Goal: Task Accomplishment & Management: Use online tool/utility

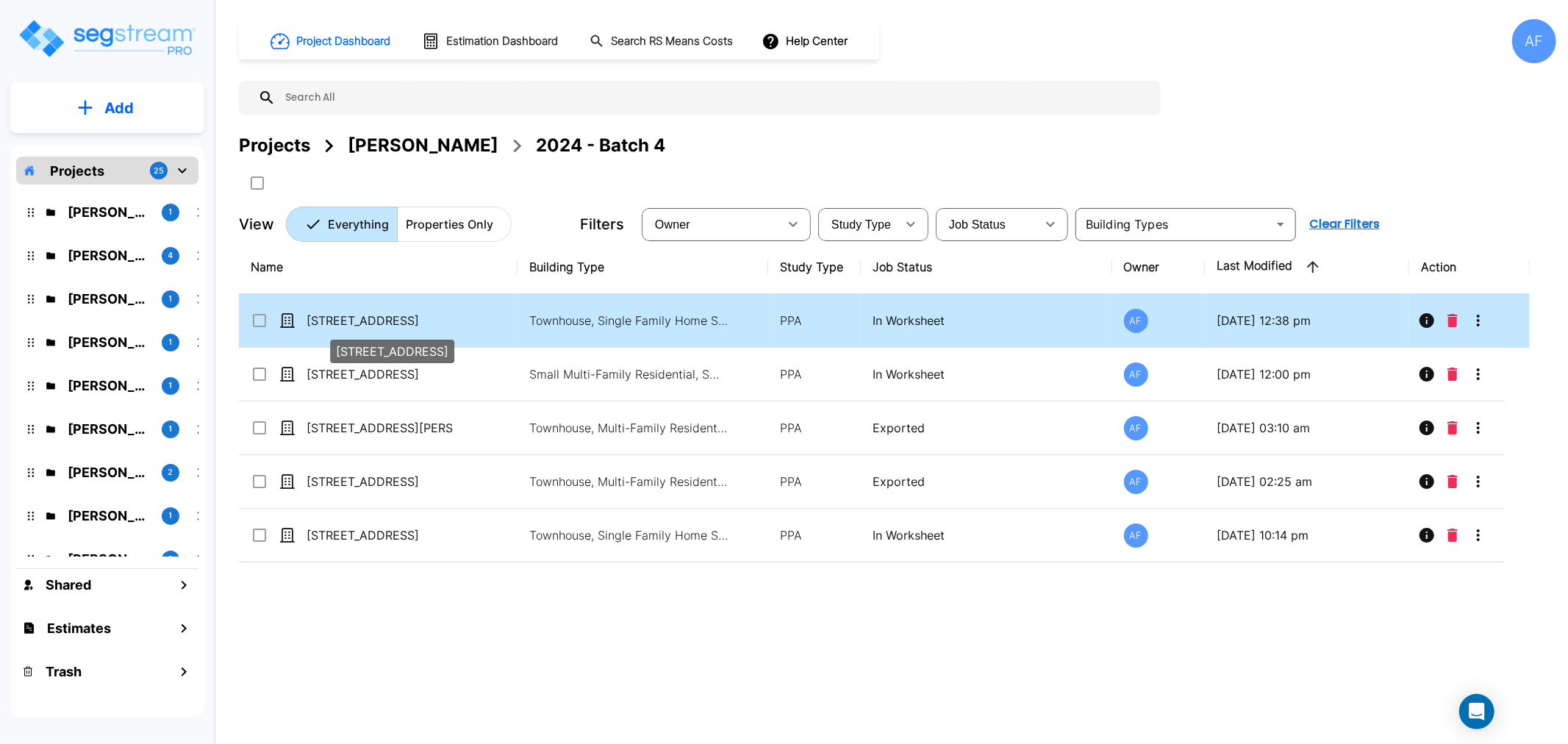
click at [339, 323] on p "[STREET_ADDRESS]" at bounding box center [381, 320] width 147 height 17
checkbox input "true"
click at [339, 323] on p "[STREET_ADDRESS]" at bounding box center [381, 320] width 147 height 17
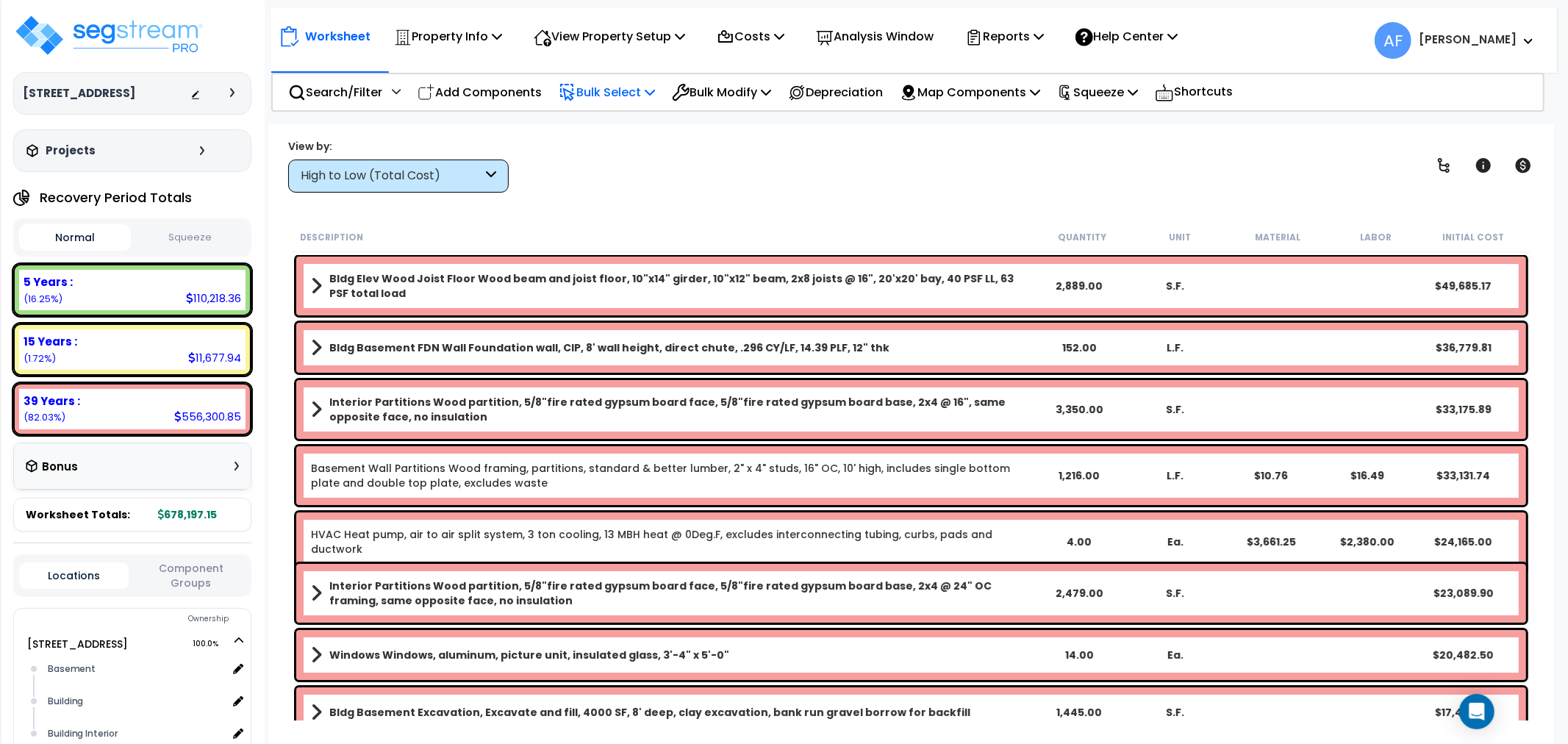
click at [613, 89] on p "Bulk Select" at bounding box center [607, 92] width 96 height 20
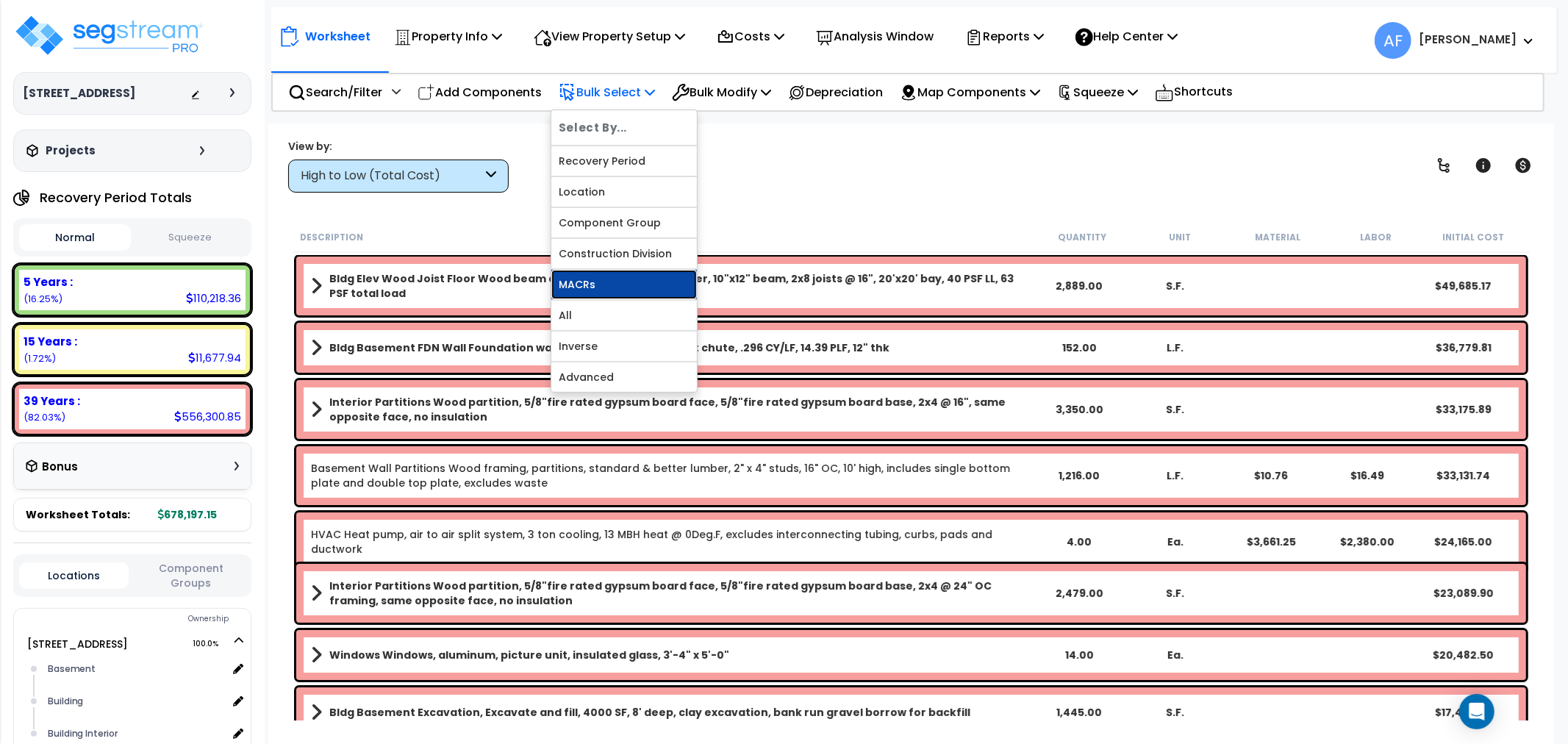
click at [598, 273] on link "MACRs" at bounding box center [624, 284] width 146 height 29
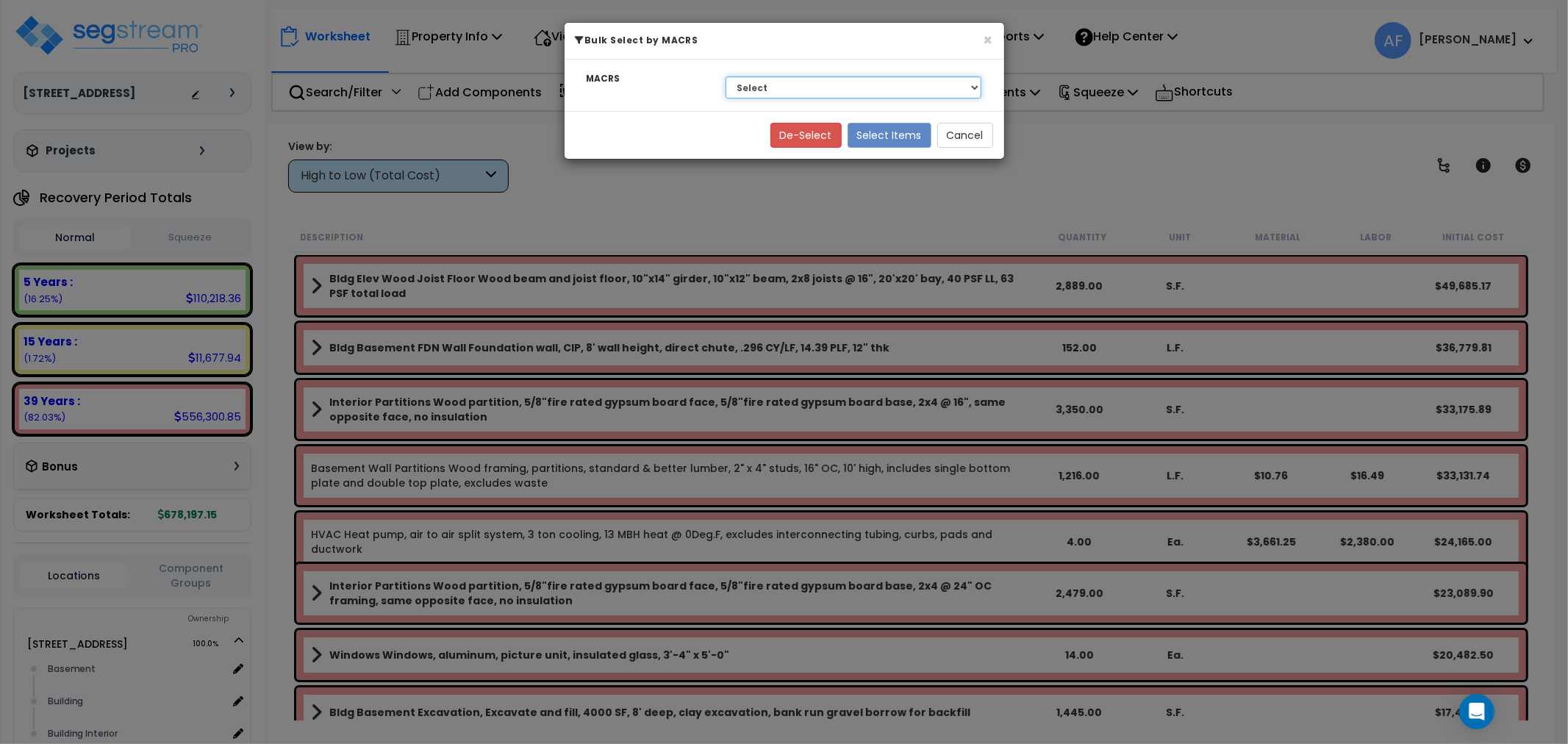
click at [823, 87] on select "Select 27.5 Year - NA - Long-Life Property 5 Years - 00.12 - Information System…" at bounding box center [854, 87] width 256 height 22
select select "3668"
click at [726, 77] on select "Select 27.5 Year - NA - Long-Life Property 5 Years - 00.12 - Information System…" at bounding box center [854, 87] width 256 height 22
click at [895, 129] on button "Select Items" at bounding box center [889, 135] width 83 height 25
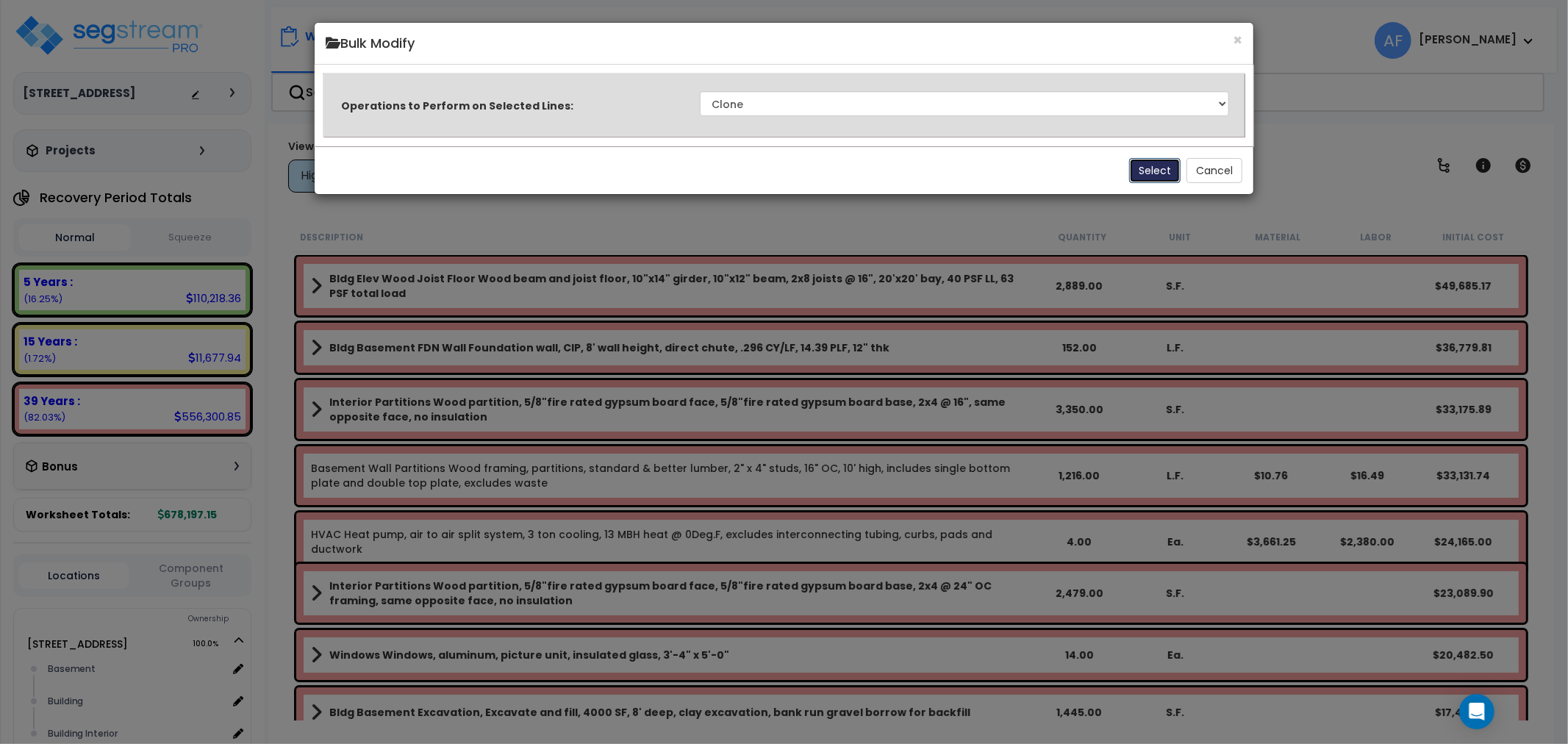
click at [1148, 166] on button "Select" at bounding box center [1155, 170] width 51 height 25
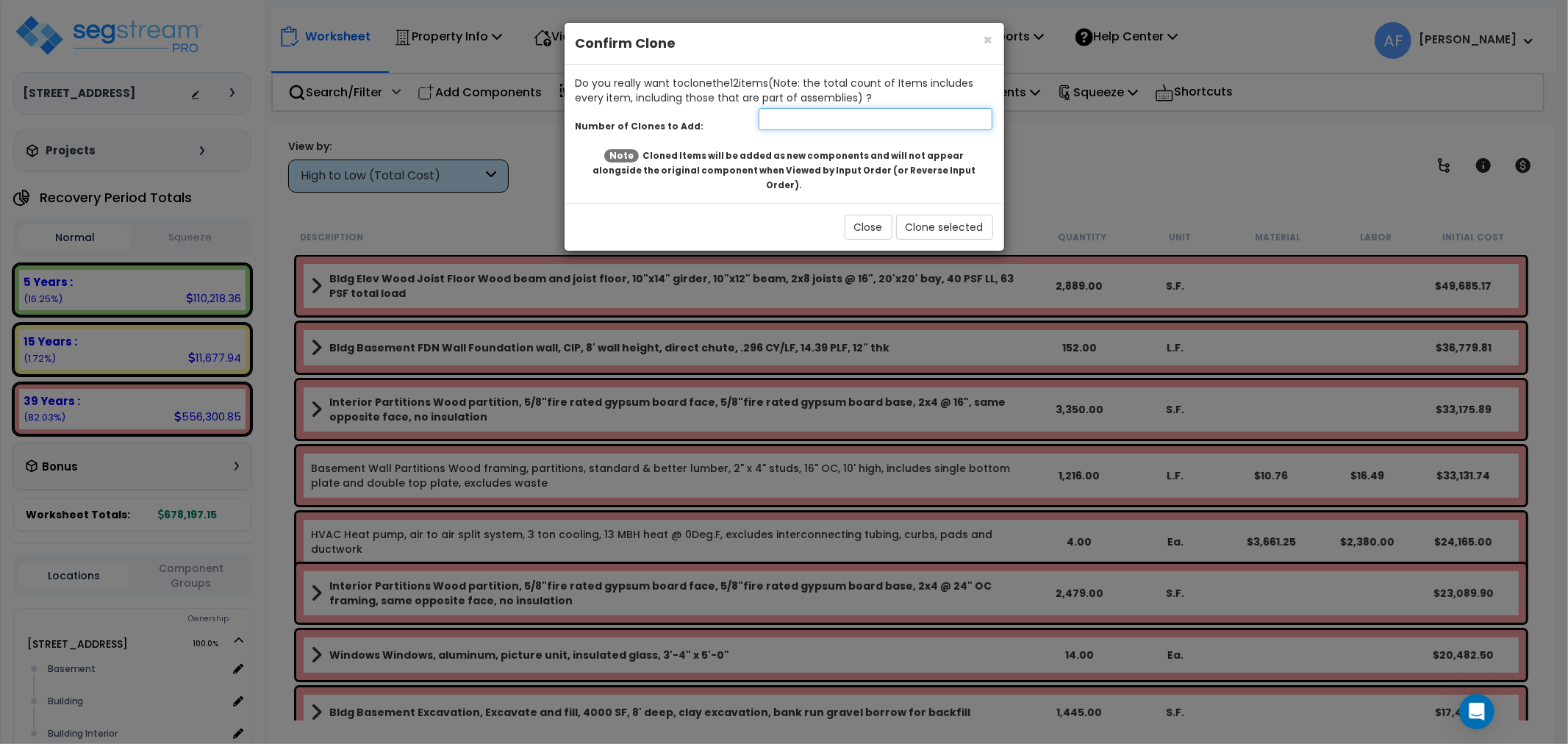
click at [828, 123] on input "number" at bounding box center [876, 119] width 235 height 22
type input "0.95"
click at [987, 39] on span "×" at bounding box center [988, 40] width 10 height 21
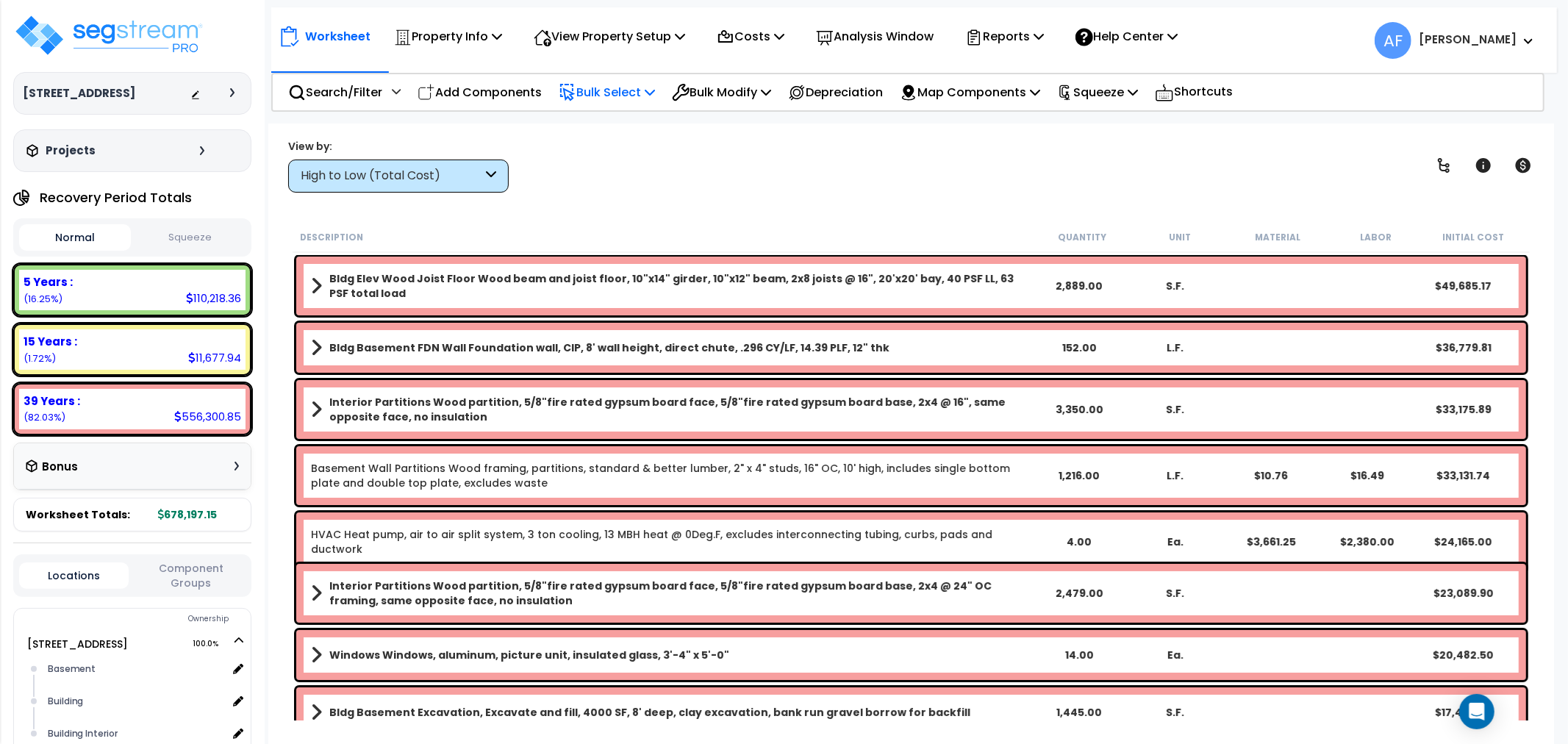
click at [585, 86] on p "Bulk Select" at bounding box center [607, 92] width 96 height 20
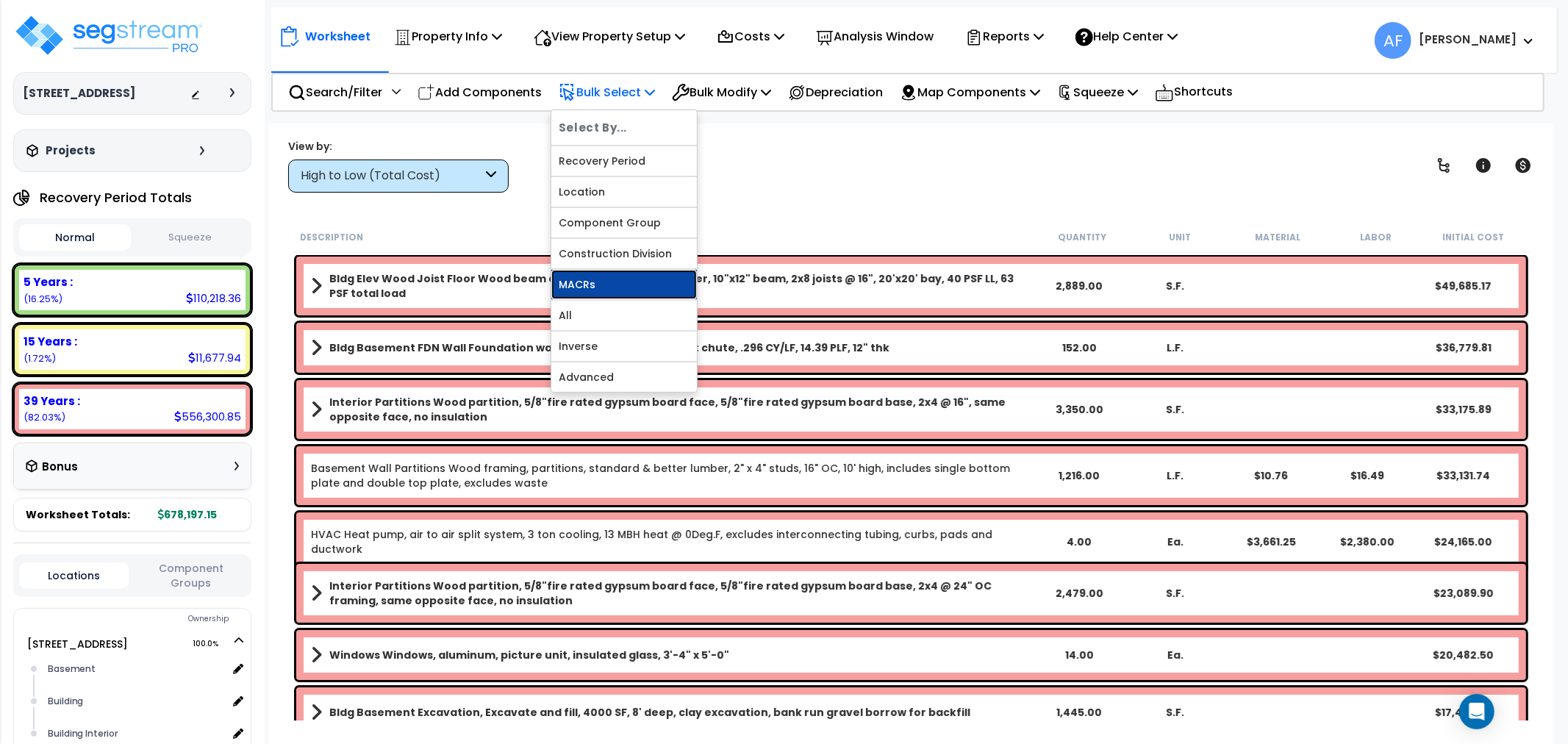
click at [590, 293] on link "MACRs" at bounding box center [624, 284] width 146 height 29
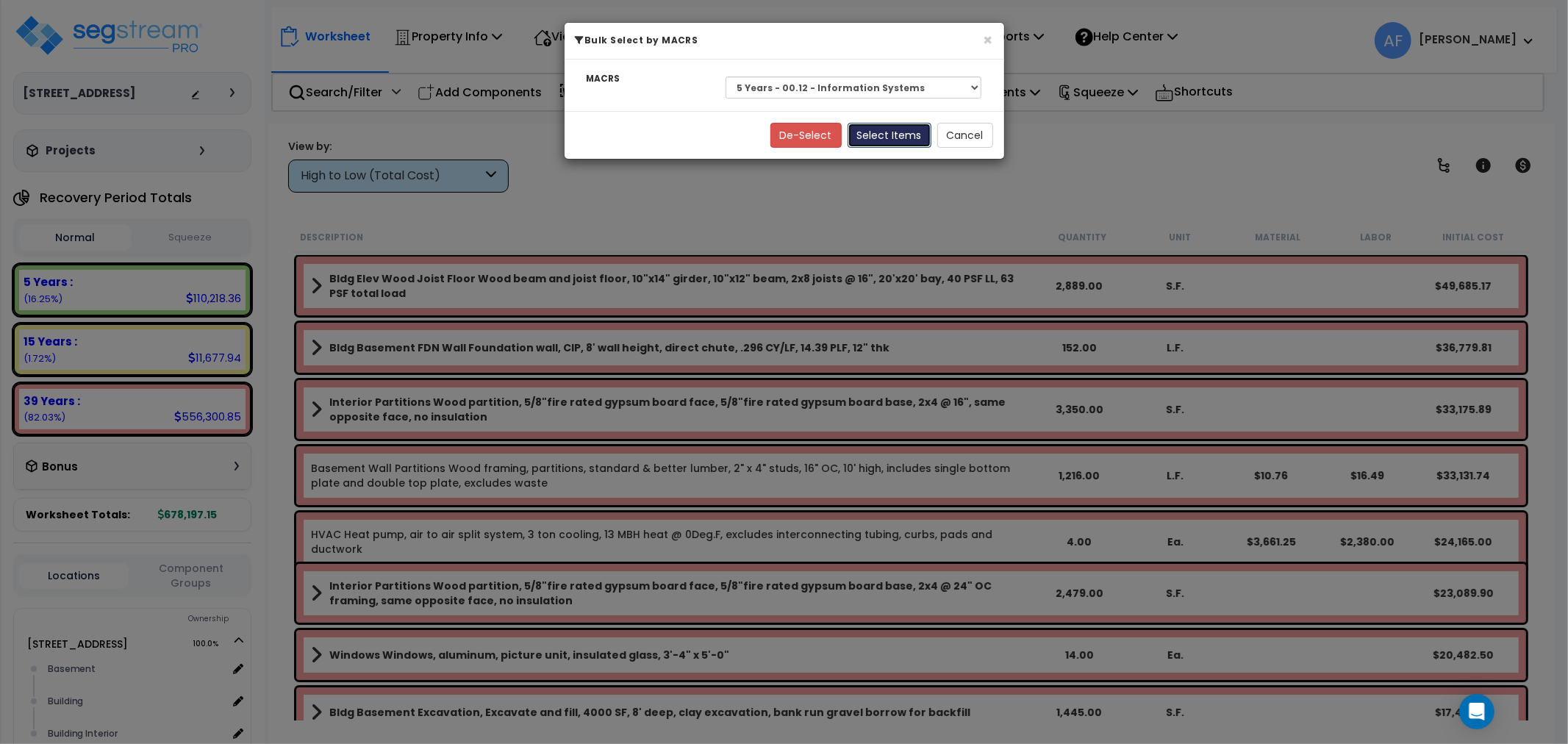
click at [890, 135] on button "Select Items" at bounding box center [889, 135] width 83 height 25
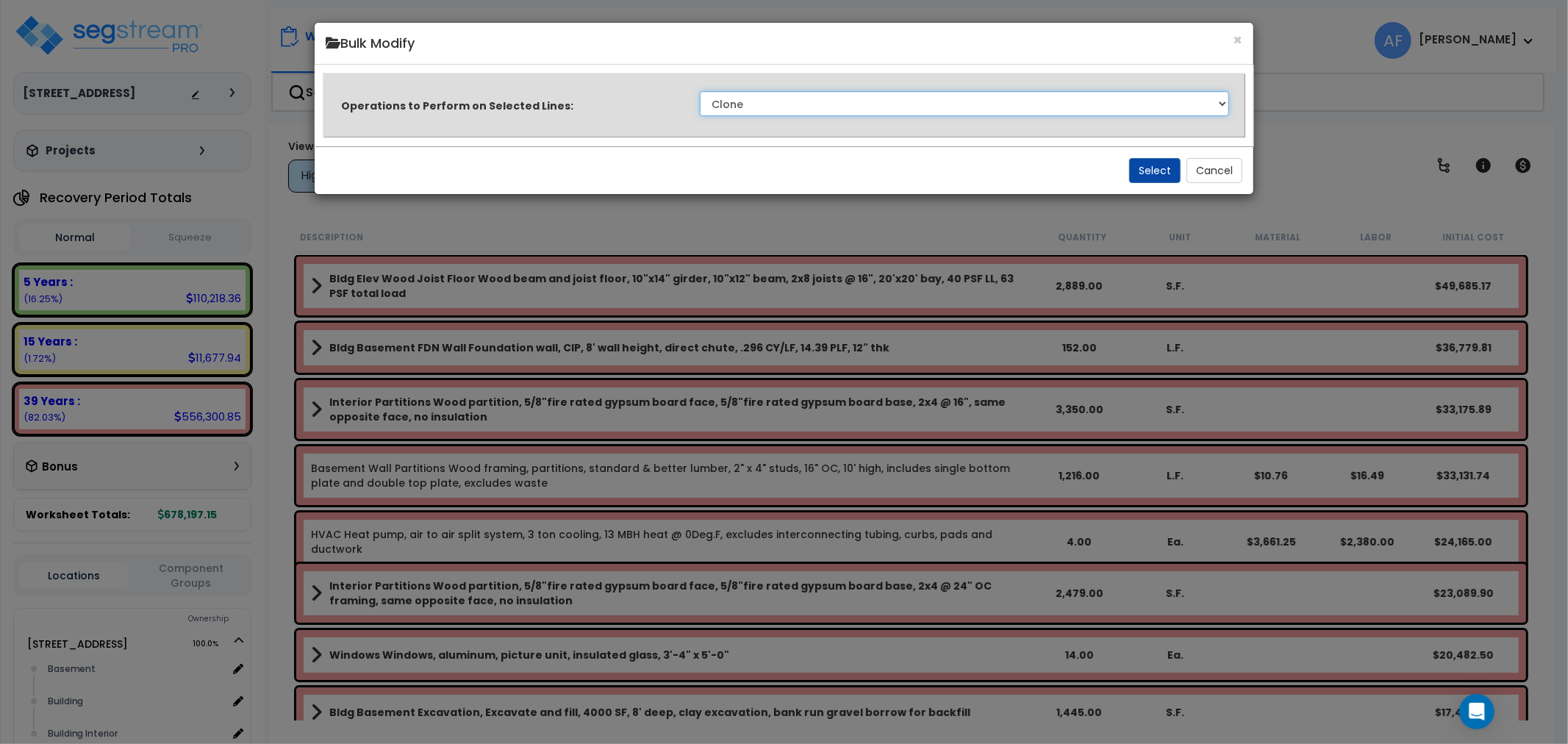
click at [862, 106] on select "Clone Delete Delete Zero Quantities Modify Component Group Modify Cost Sources …" at bounding box center [965, 103] width 530 height 25
select select "modifyTotalCostFactor"
click at [700, 91] on select "Clone Delete Delete Zero Quantities Modify Component Group Modify Cost Sources …" at bounding box center [965, 103] width 530 height 25
click at [1160, 172] on button "Select" at bounding box center [1155, 170] width 51 height 25
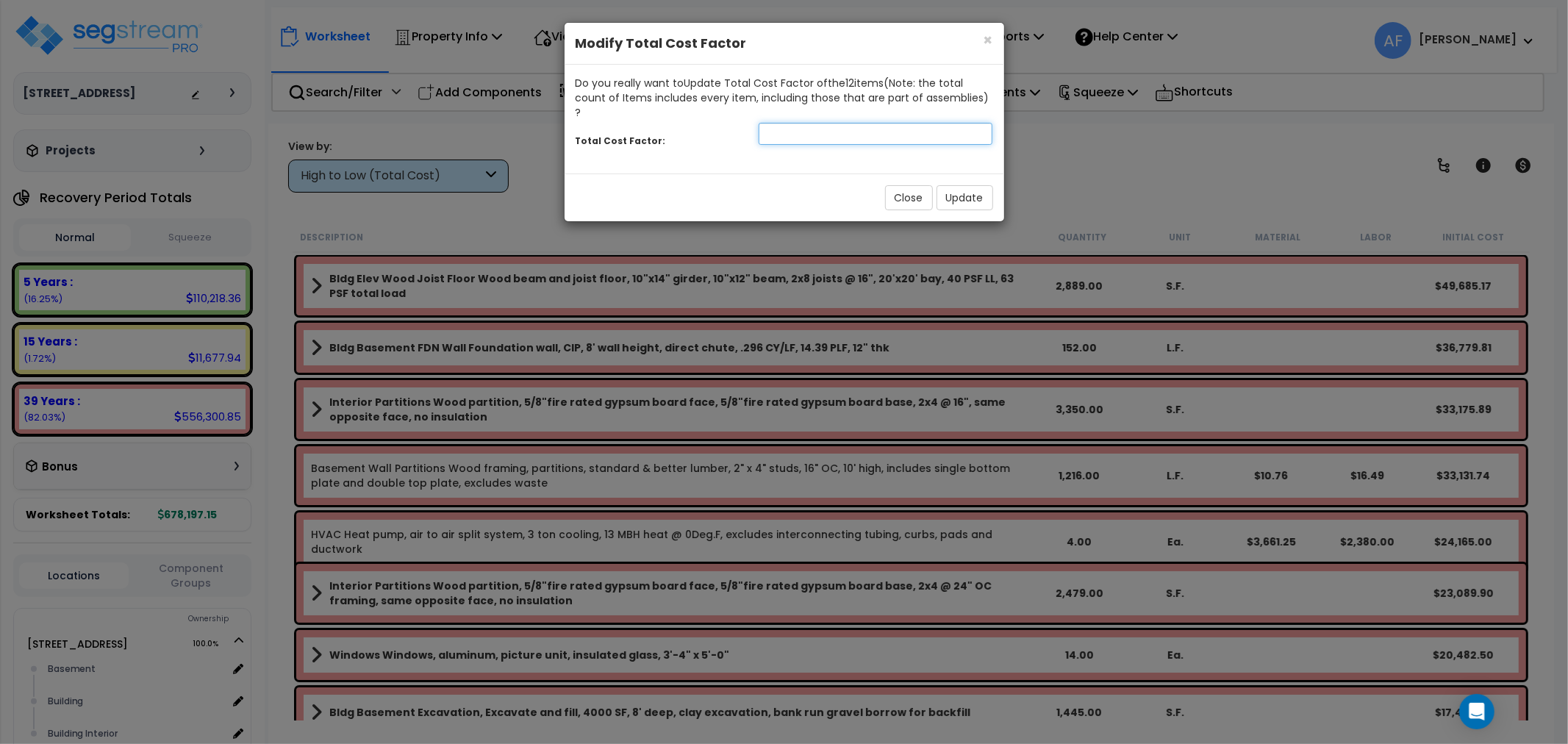
click at [844, 123] on input "number" at bounding box center [876, 133] width 235 height 22
type input "0.95"
click at [957, 185] on button "Update" at bounding box center [965, 197] width 56 height 25
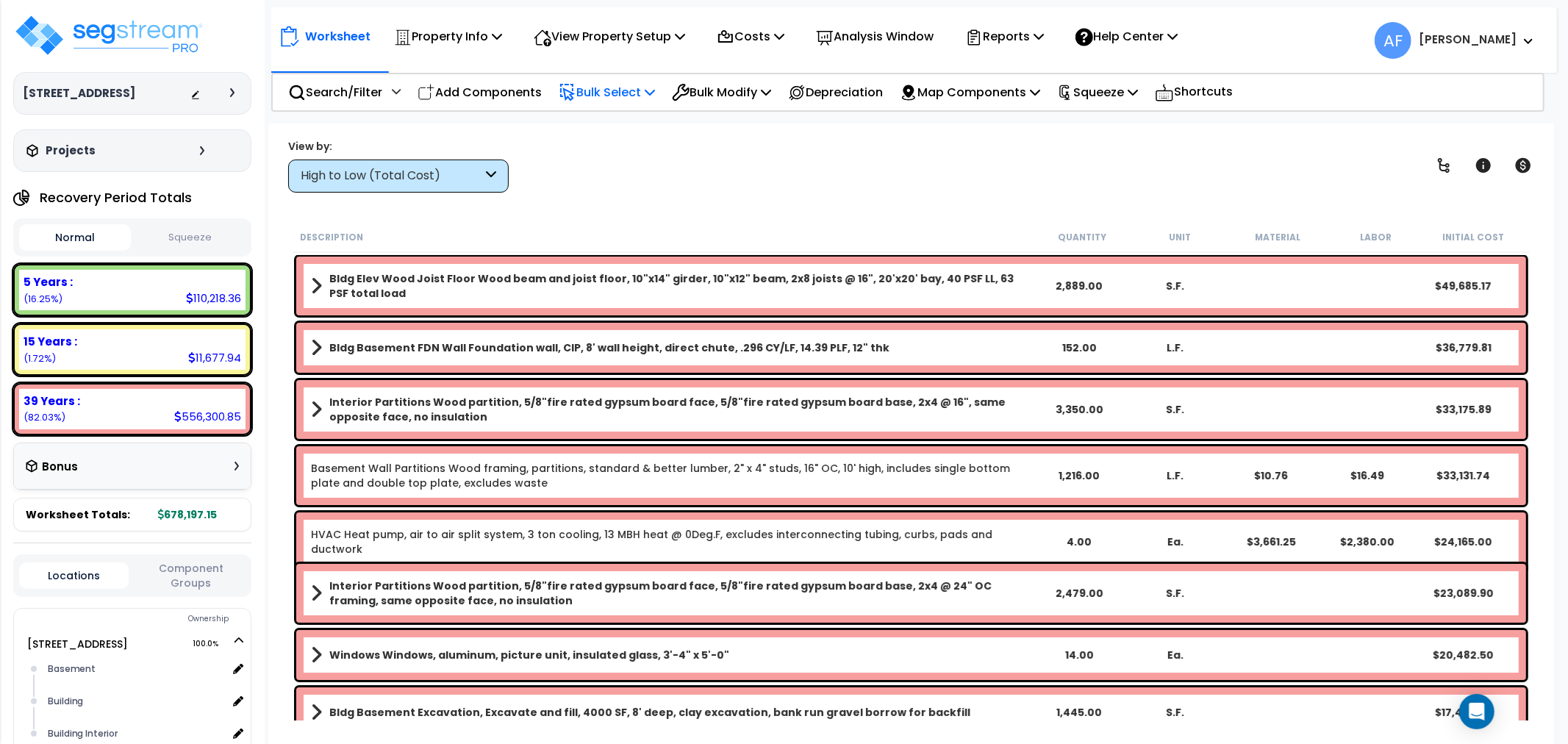
click at [663, 90] on div "Bulk Select Select By... Recovery Period Location Component Group Construction …" at bounding box center [607, 93] width 113 height 35
click at [648, 88] on p "Bulk Select" at bounding box center [607, 92] width 96 height 20
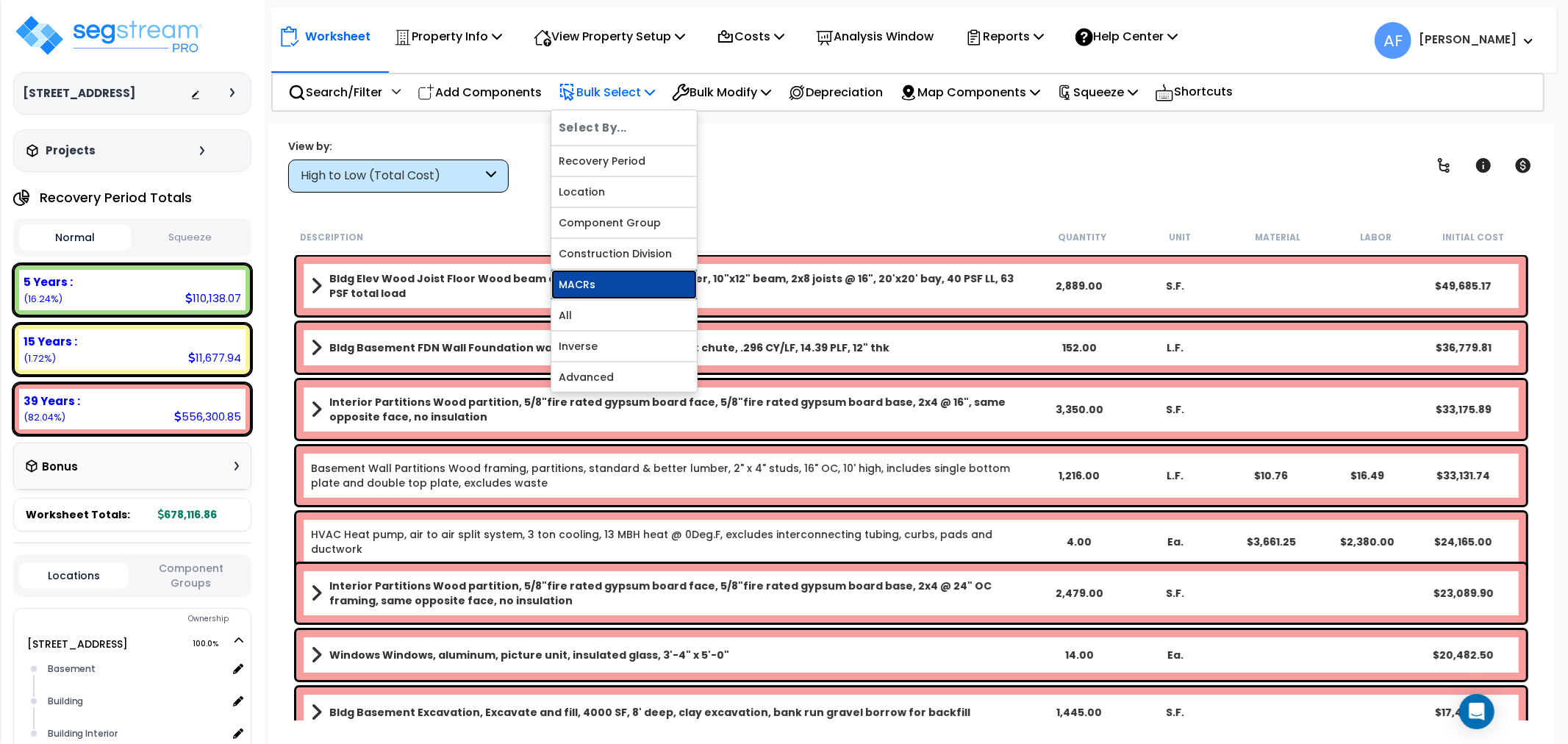
click at [593, 280] on link "MACRs" at bounding box center [624, 284] width 146 height 29
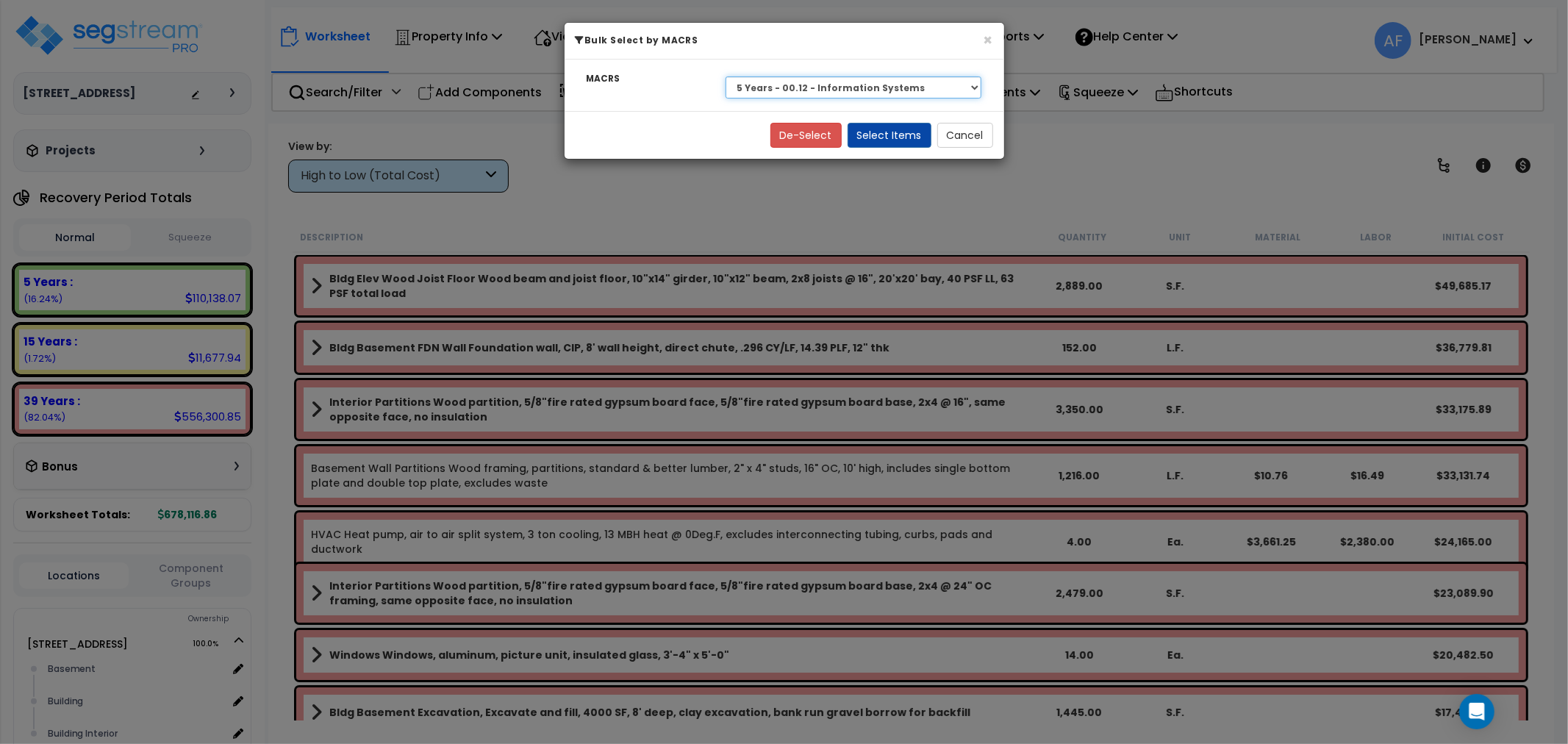
click at [792, 82] on select "Select 27.5 Year - NA - Long-Life Property 5 Years - 00.12 - Information System…" at bounding box center [854, 87] width 256 height 22
click at [726, 77] on select "Select 27.5 Year - NA - Long-Life Property 5 Years - 00.12 - Information System…" at bounding box center [854, 87] width 256 height 22
click at [917, 134] on button "Select Items" at bounding box center [889, 135] width 83 height 25
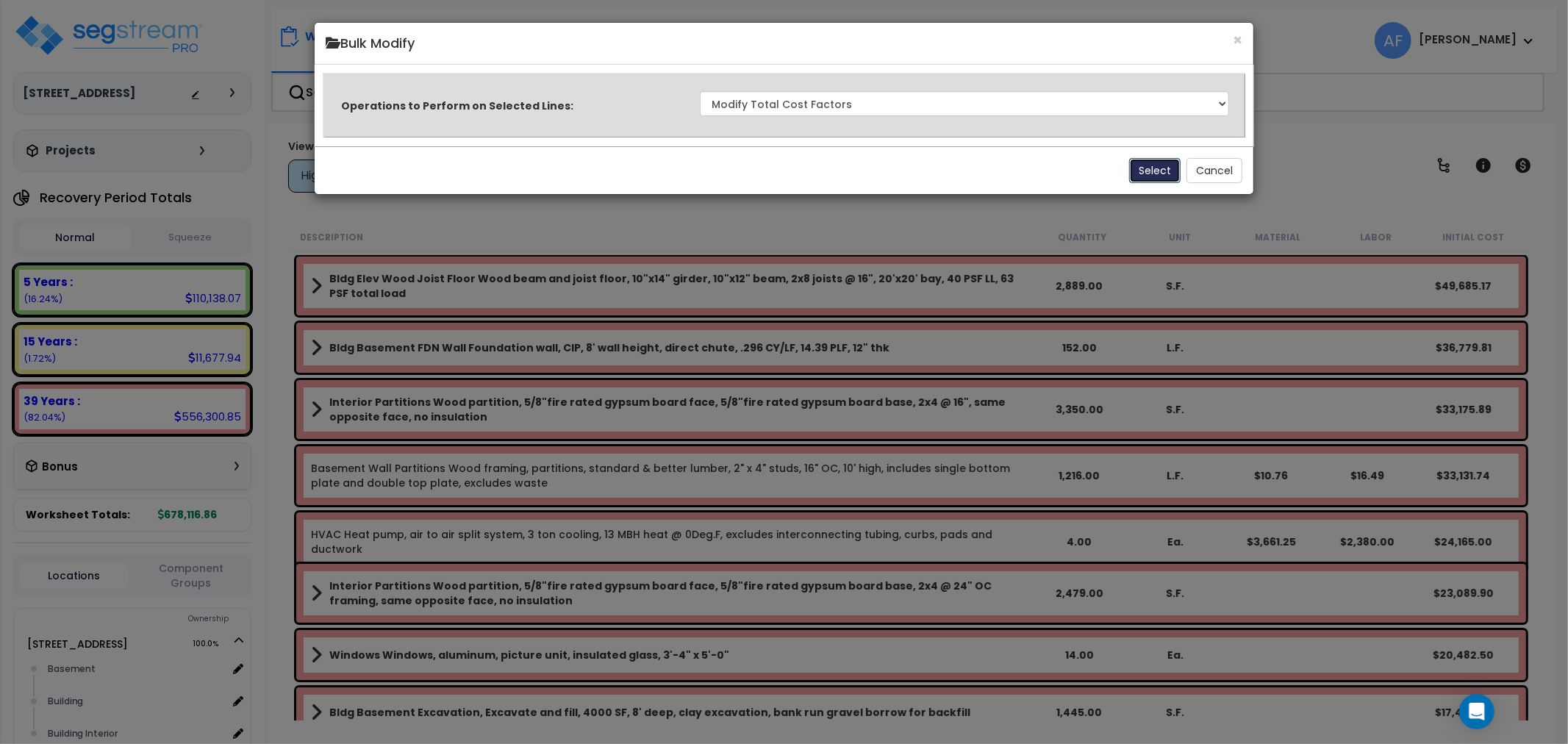
click at [1147, 166] on button "Select" at bounding box center [1155, 170] width 51 height 25
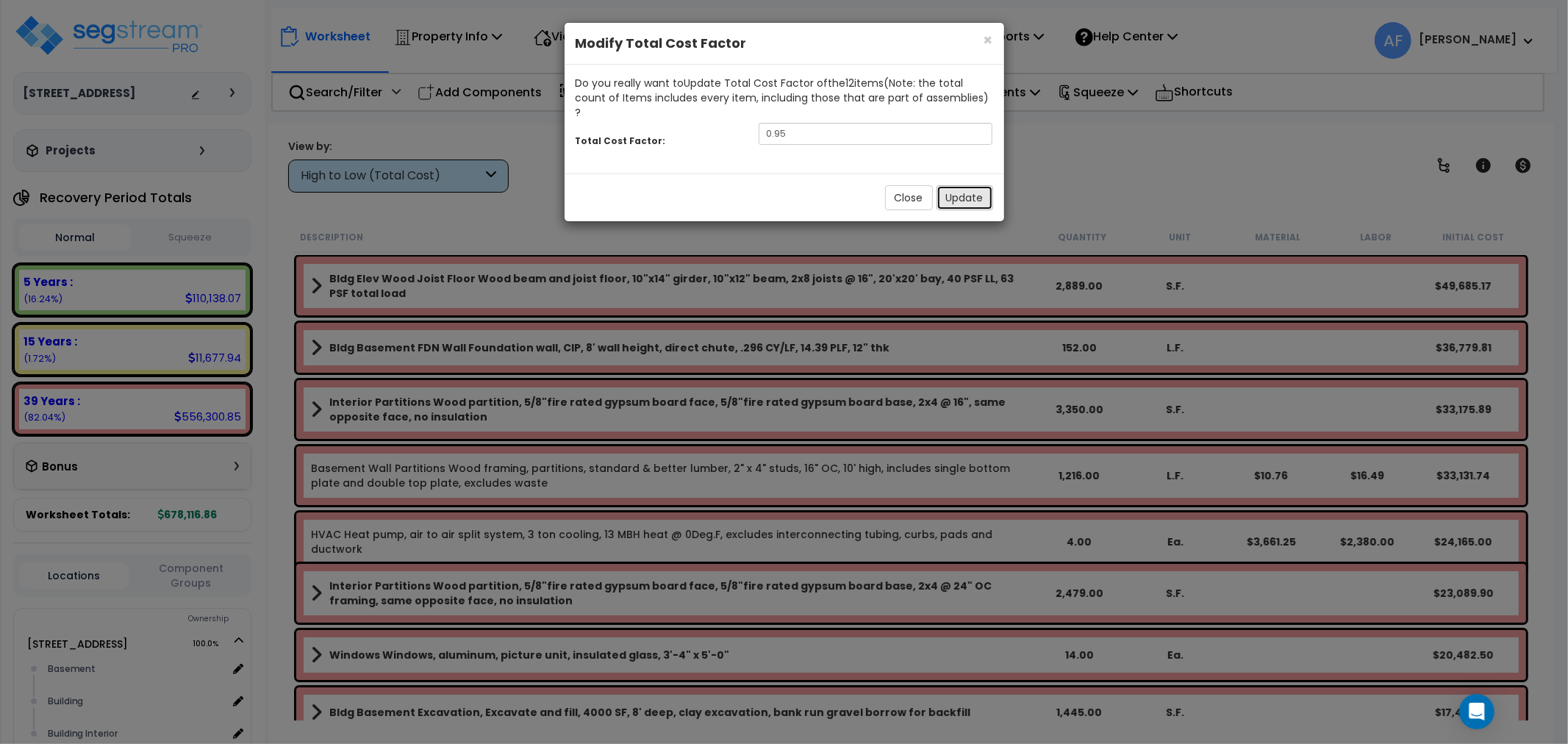
click at [980, 185] on button "Update" at bounding box center [965, 197] width 56 height 25
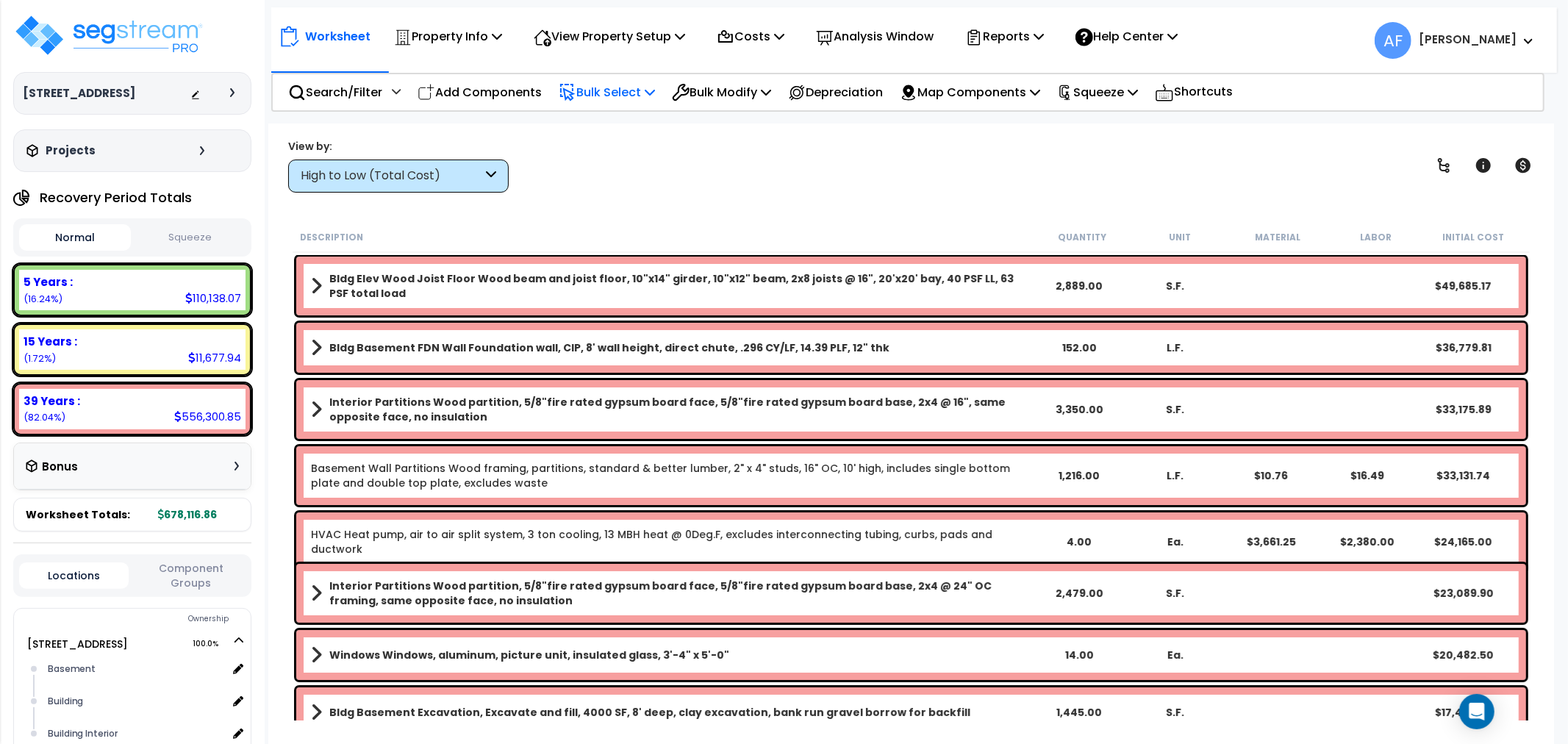
click at [650, 88] on p "Bulk Select" at bounding box center [607, 92] width 96 height 20
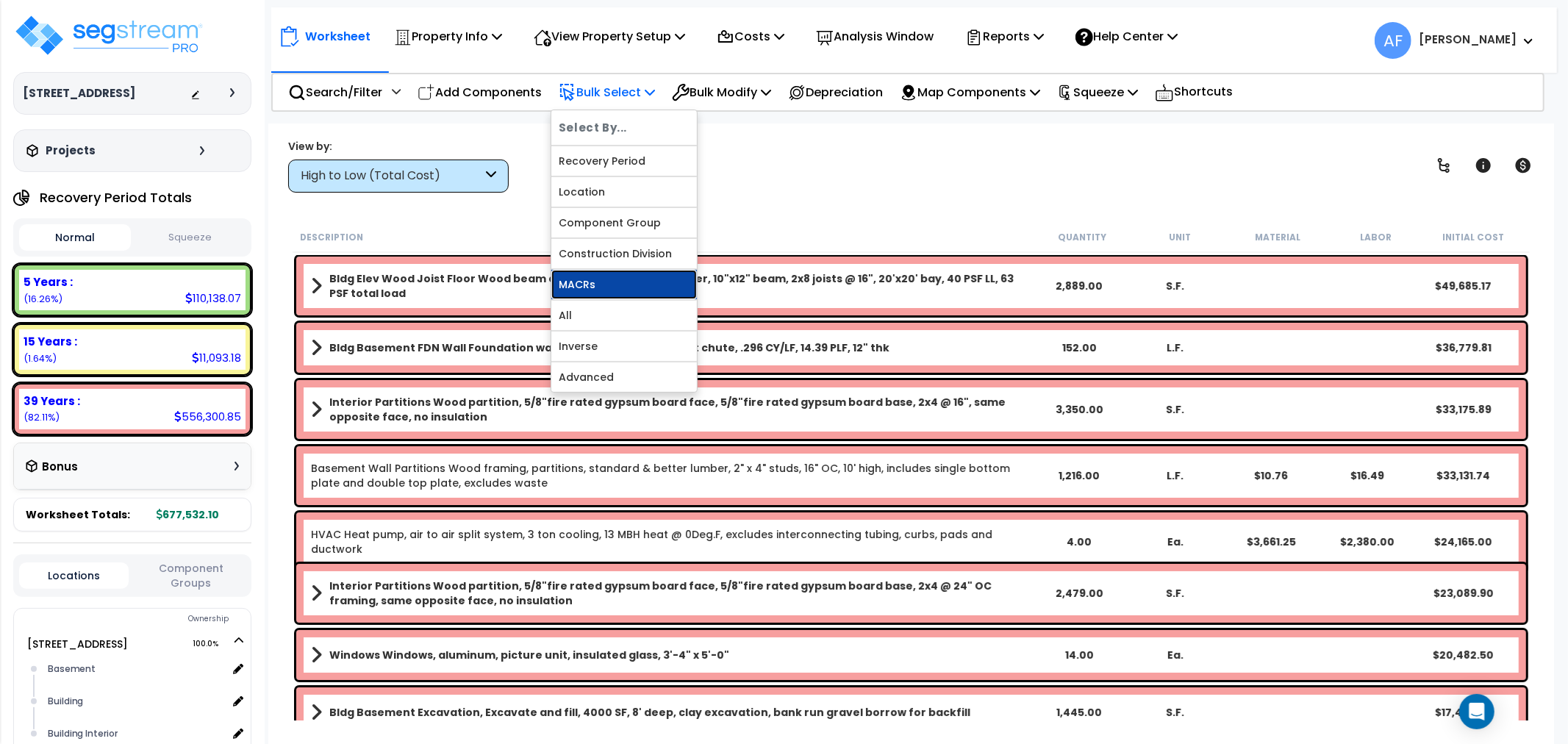
click at [575, 282] on link "MACRs" at bounding box center [624, 284] width 146 height 29
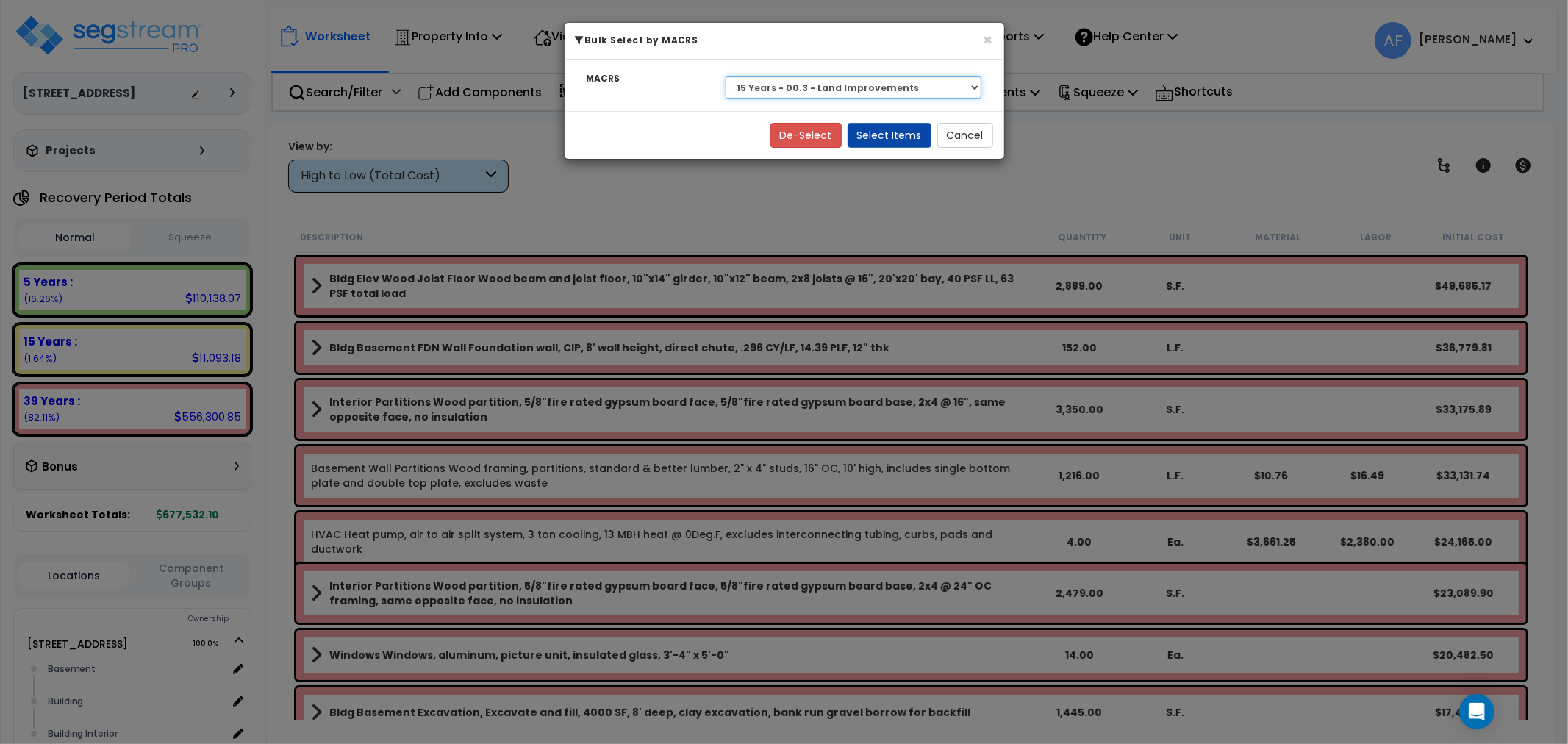
click at [781, 86] on select "Select 27.5 Year - NA - Long-Life Property 5 Years - 00.12 - Information System…" at bounding box center [854, 87] width 256 height 22
click at [726, 77] on select "Select 27.5 Year - NA - Long-Life Property 5 Years - 00.12 - Information System…" at bounding box center [854, 87] width 256 height 22
click at [887, 141] on button "Select Items" at bounding box center [889, 135] width 83 height 25
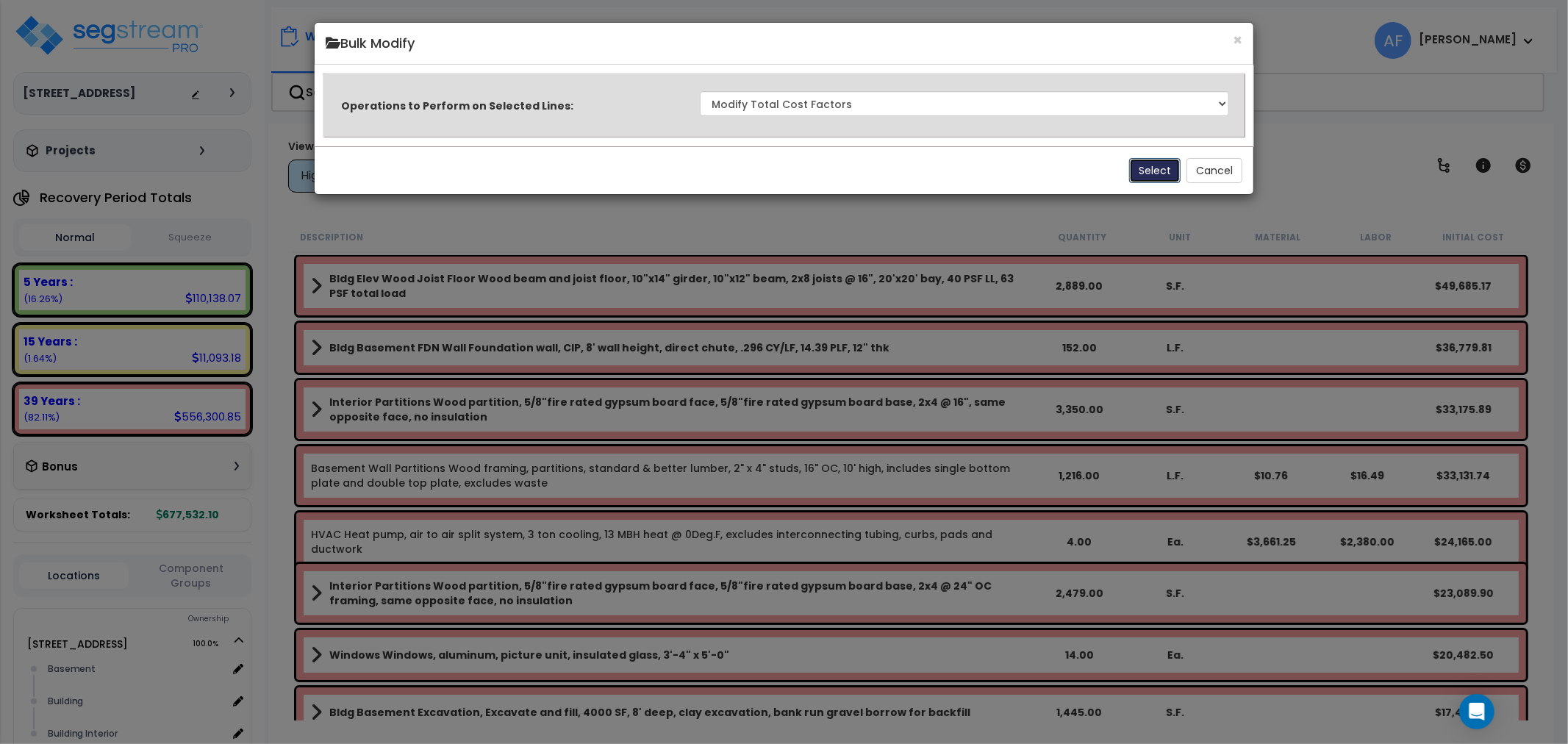
click at [1145, 164] on button "Select" at bounding box center [1155, 170] width 51 height 25
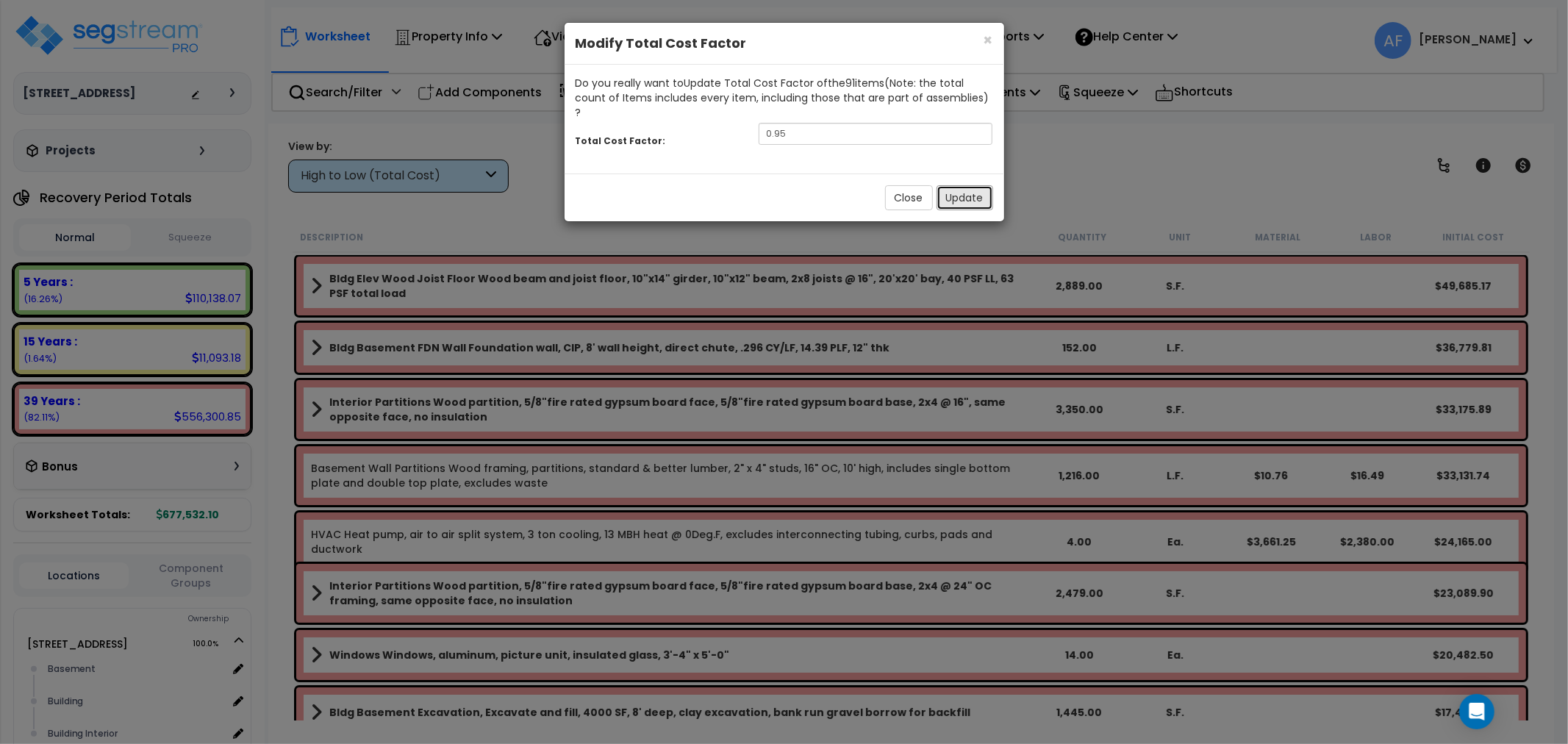
click at [980, 185] on button "Update" at bounding box center [965, 197] width 56 height 25
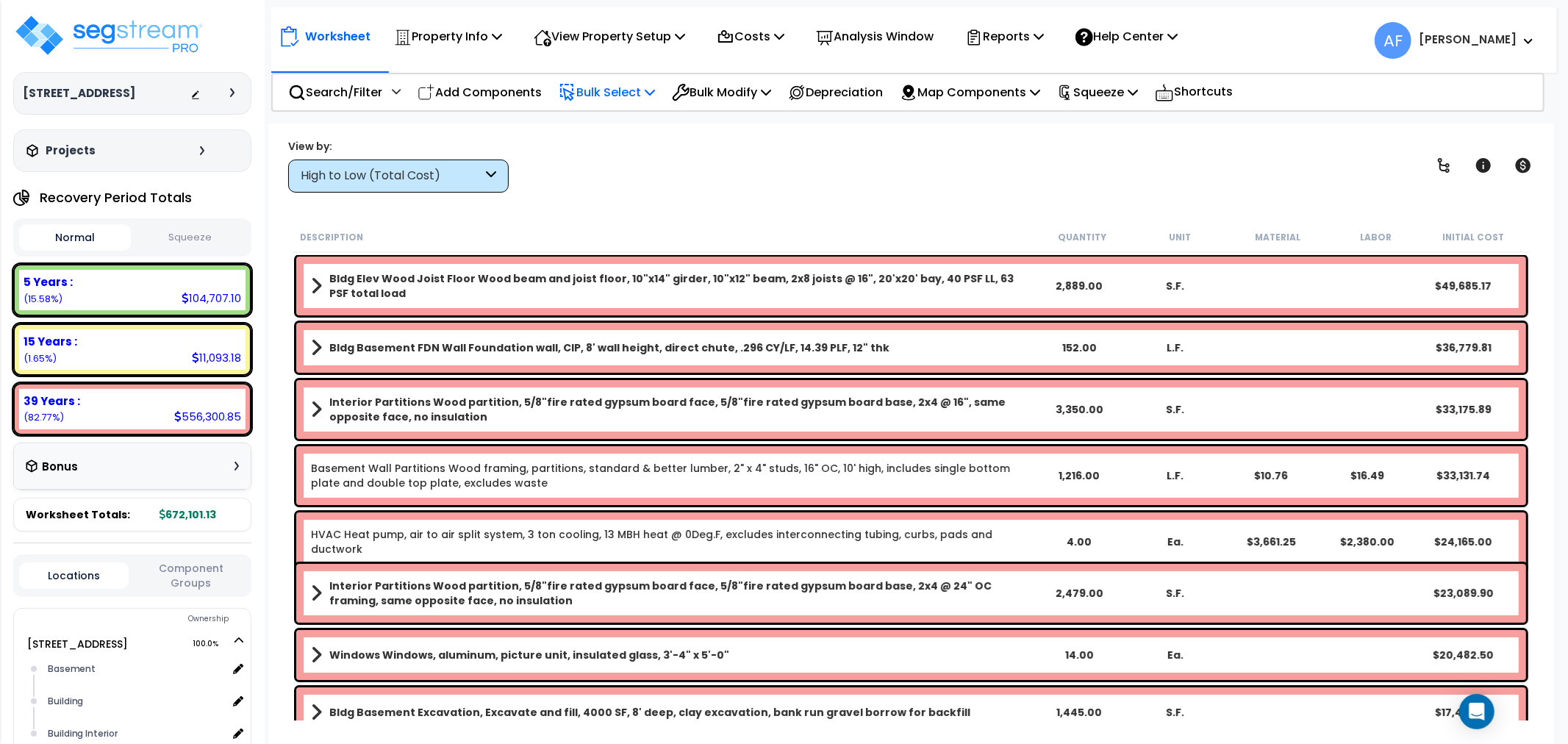
click at [608, 90] on p "Bulk Select" at bounding box center [607, 92] width 96 height 20
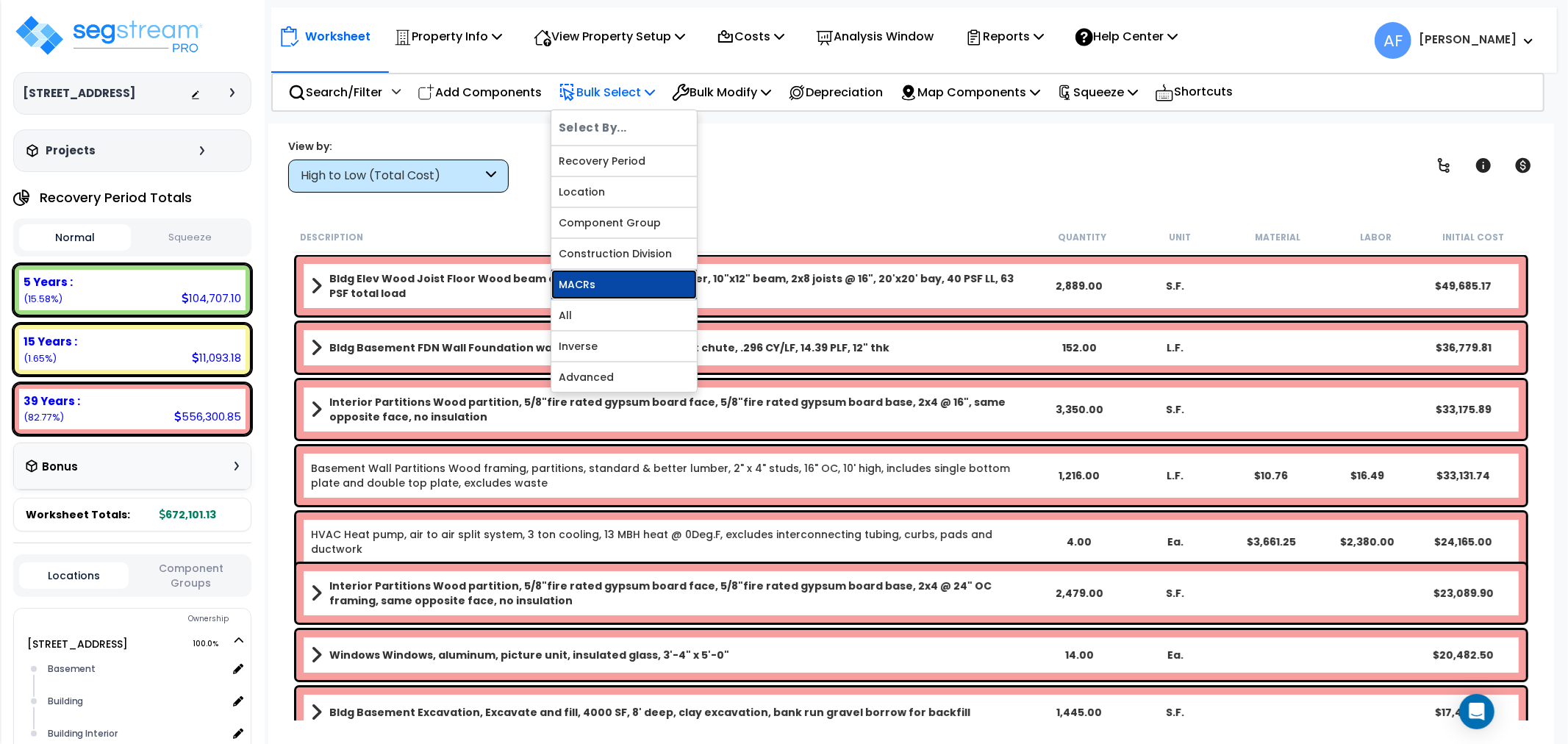
click at [593, 289] on link "MACRs" at bounding box center [624, 284] width 146 height 29
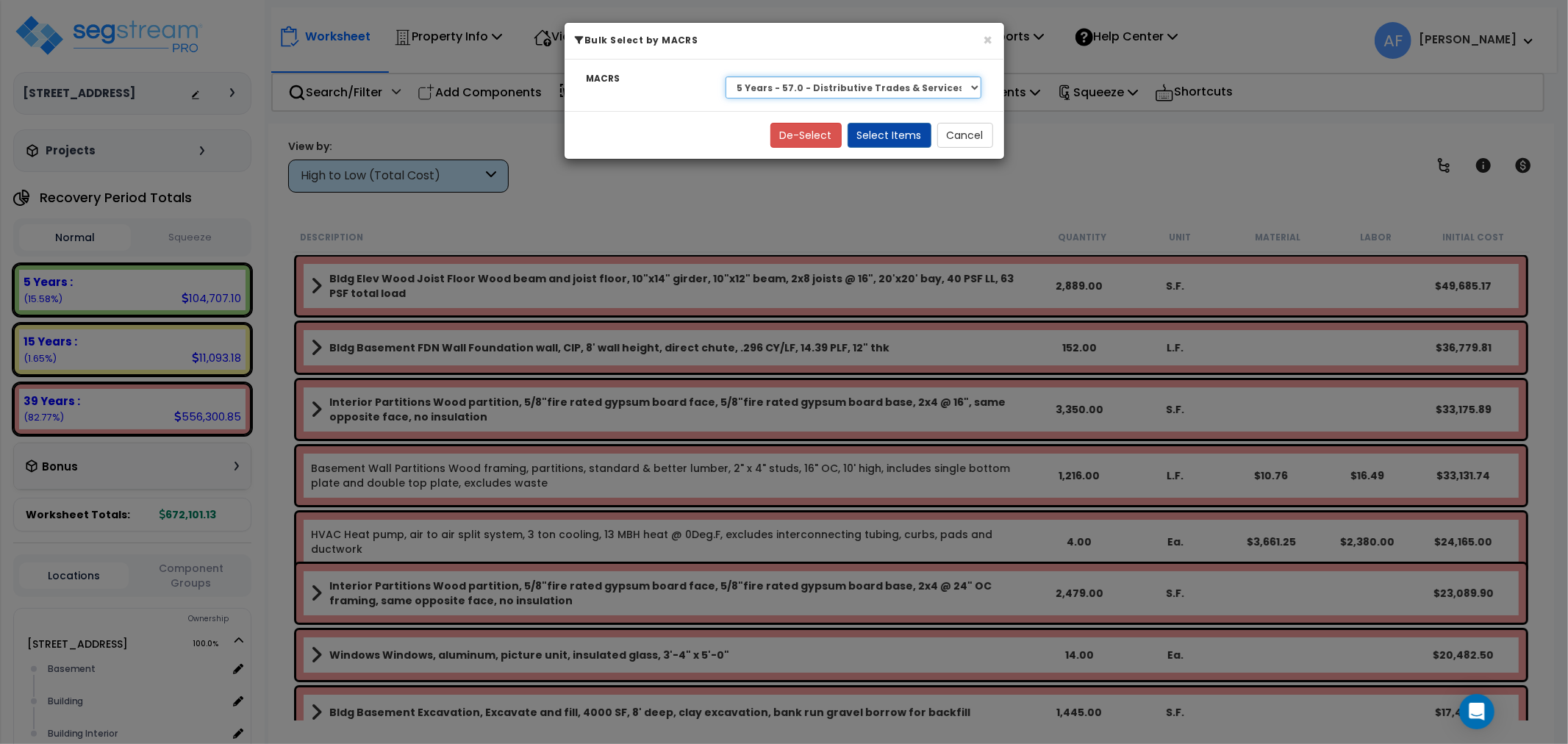
click at [781, 80] on select "Select 27.5 Year - NA - Long-Life Property 5 Years - 00.12 - Information System…" at bounding box center [854, 87] width 256 height 22
select select "3669"
click at [726, 77] on select "Select 27.5 Year - NA - Long-Life Property 5 Years - 00.12 - Information System…" at bounding box center [854, 87] width 256 height 22
click at [899, 127] on button "Select Items" at bounding box center [889, 135] width 83 height 25
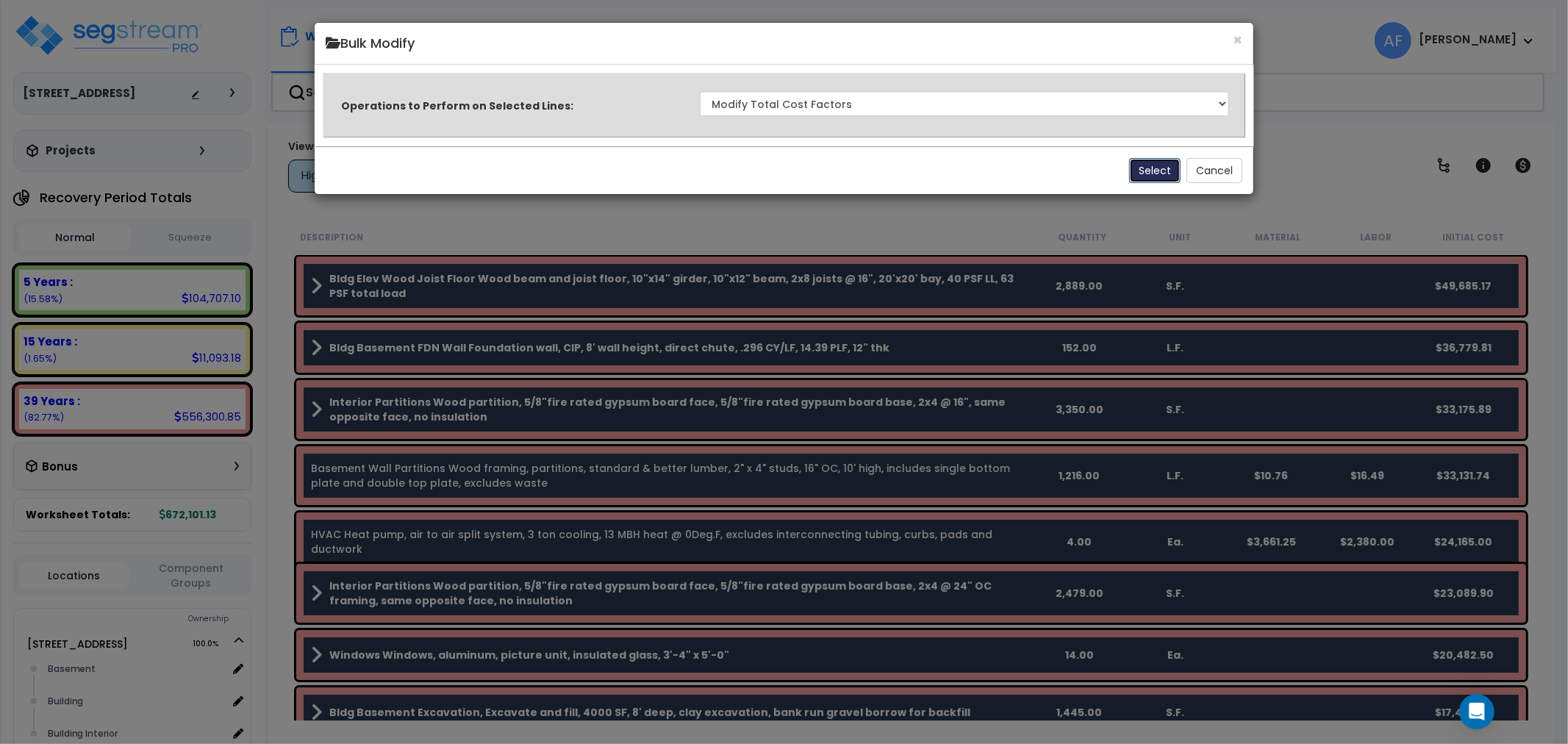
click at [1154, 169] on button "Select" at bounding box center [1155, 170] width 51 height 25
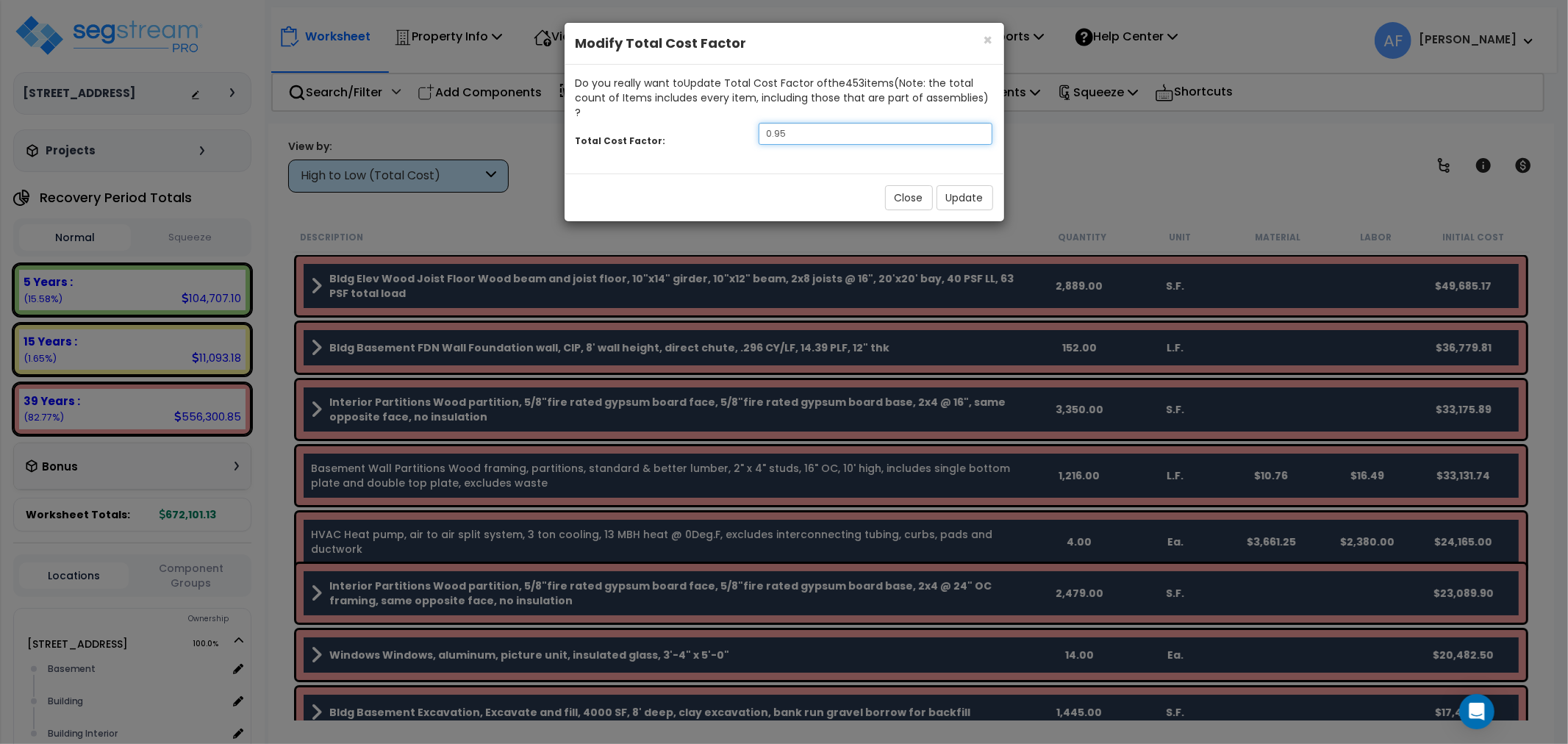
drag, startPoint x: 805, startPoint y: 123, endPoint x: 775, endPoint y: 123, distance: 30.0
click at [757, 130] on div "Total Cost Factor: 0.95" at bounding box center [784, 135] width 440 height 32
click at [790, 123] on input "0.95" at bounding box center [876, 133] width 235 height 22
type input "0.6"
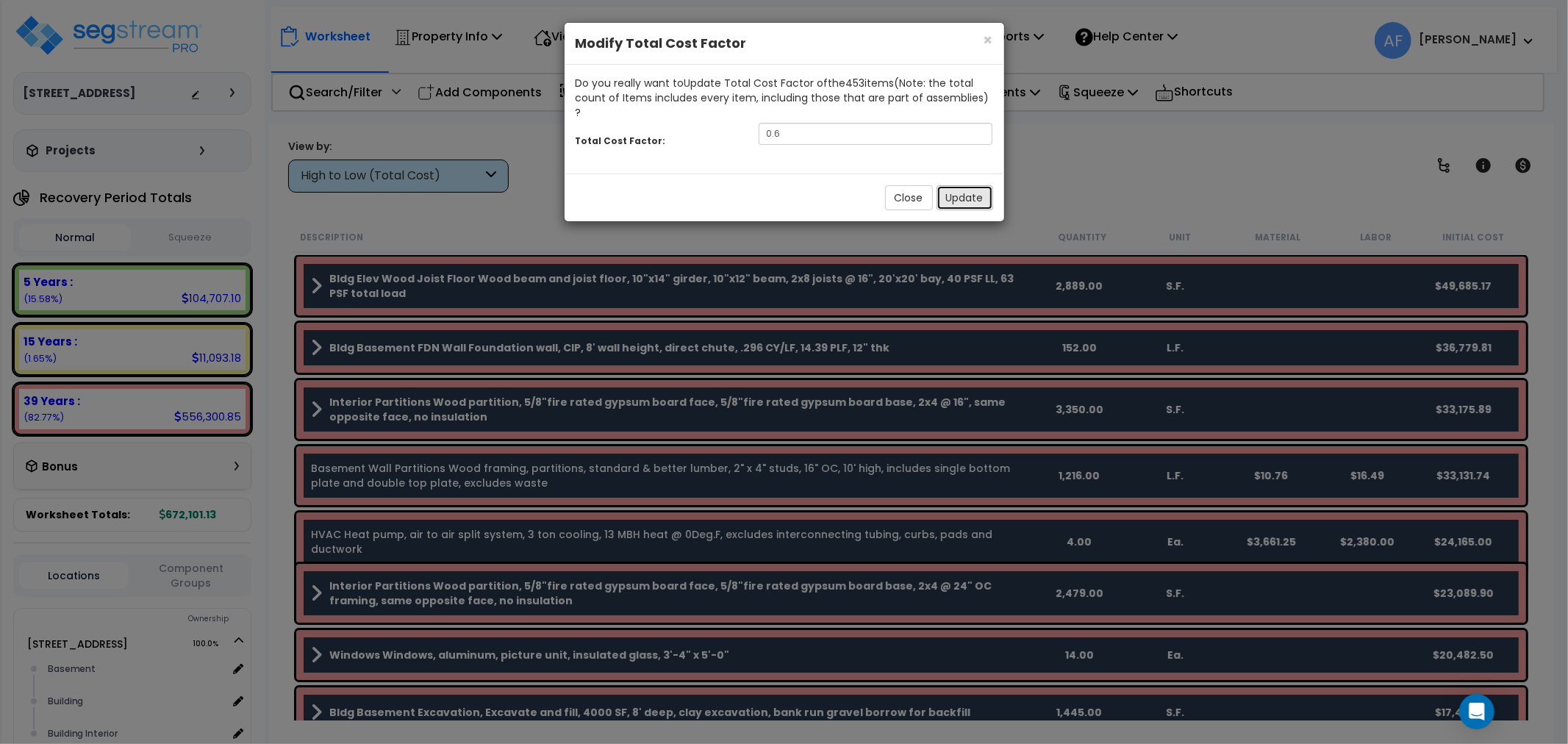
click at [957, 192] on button "Update" at bounding box center [965, 197] width 56 height 25
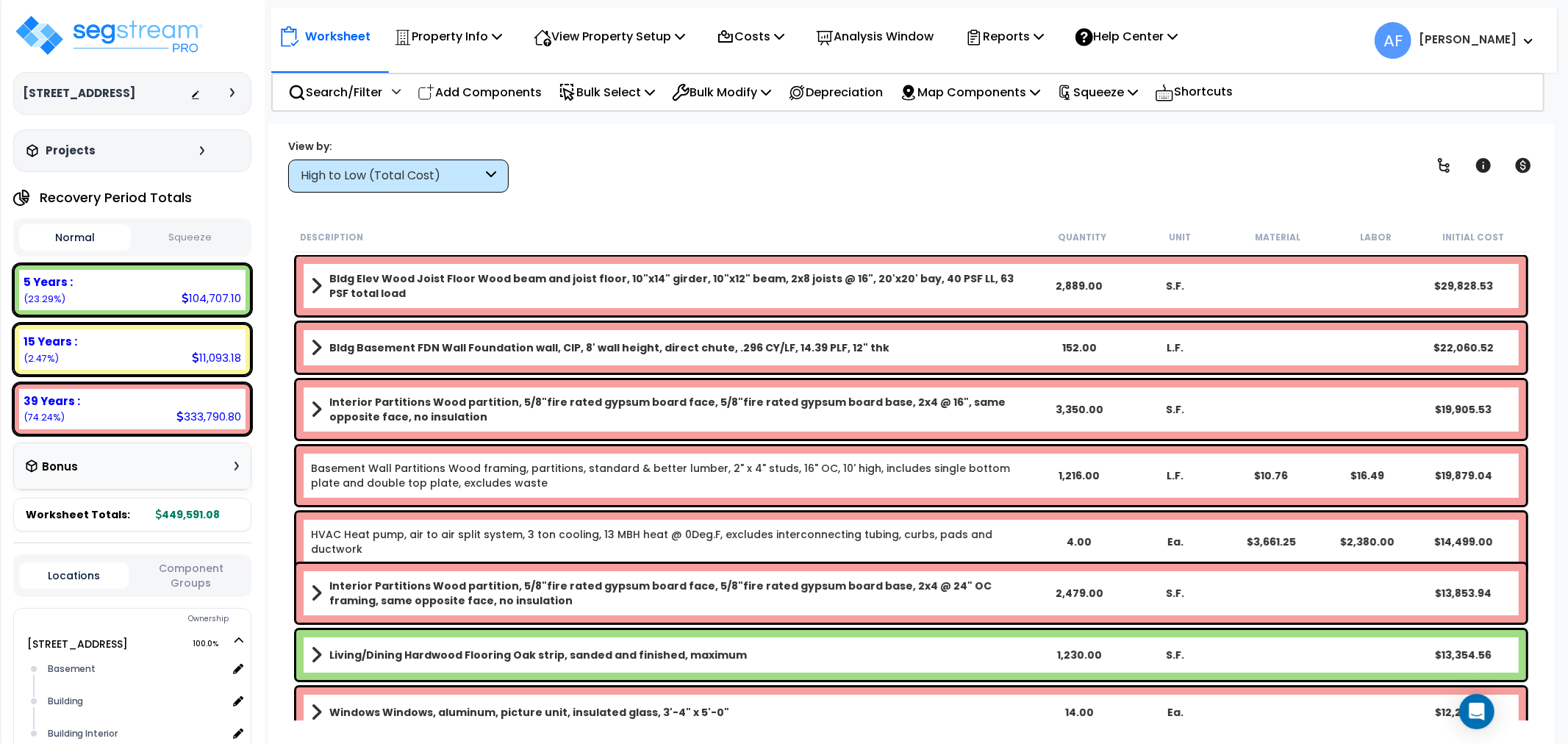
click at [442, 171] on div "High to Low (Total Cost)" at bounding box center [391, 176] width 181 height 17
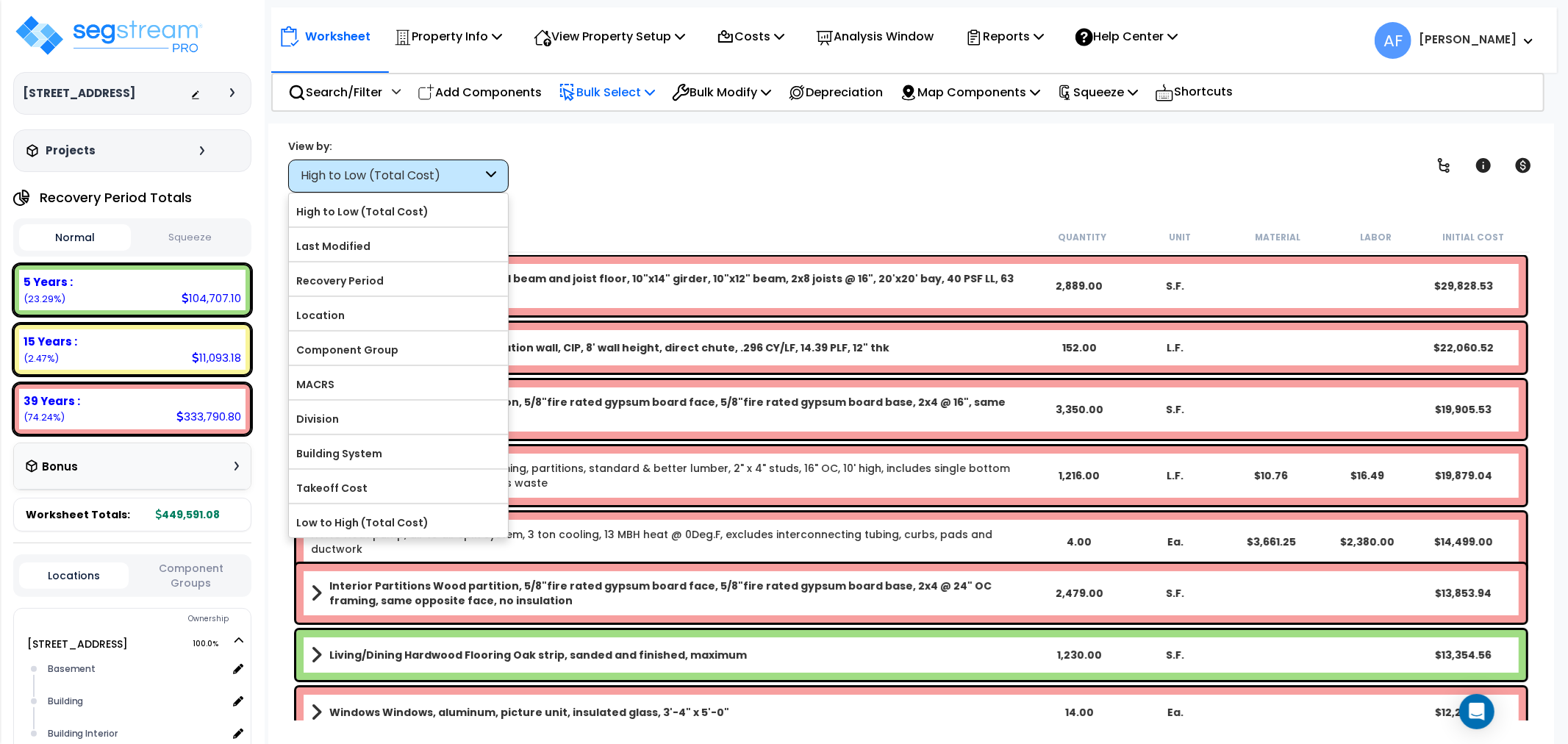
click at [613, 82] on p "Bulk Select" at bounding box center [607, 92] width 96 height 20
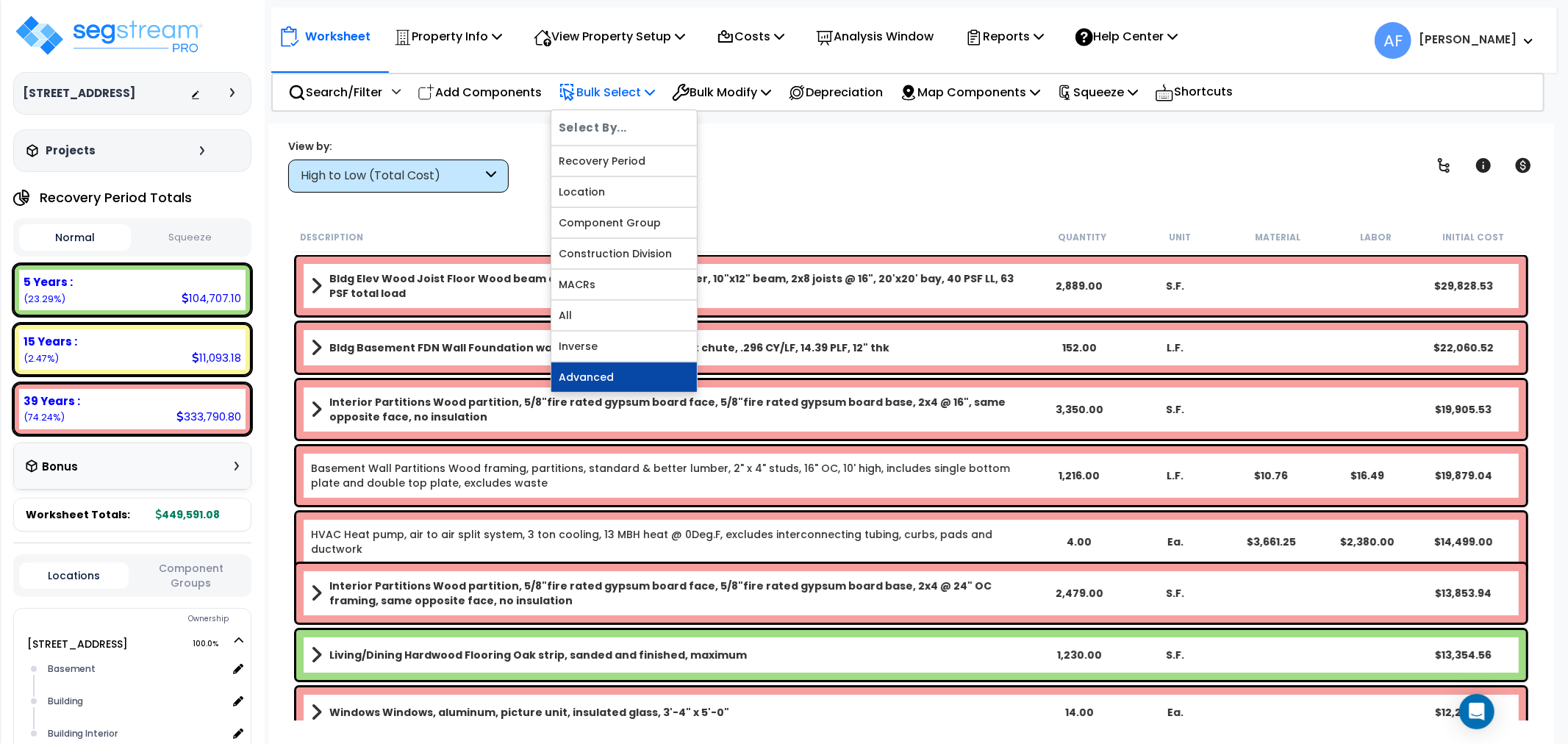
click at [594, 372] on link "Advanced" at bounding box center [624, 377] width 146 height 29
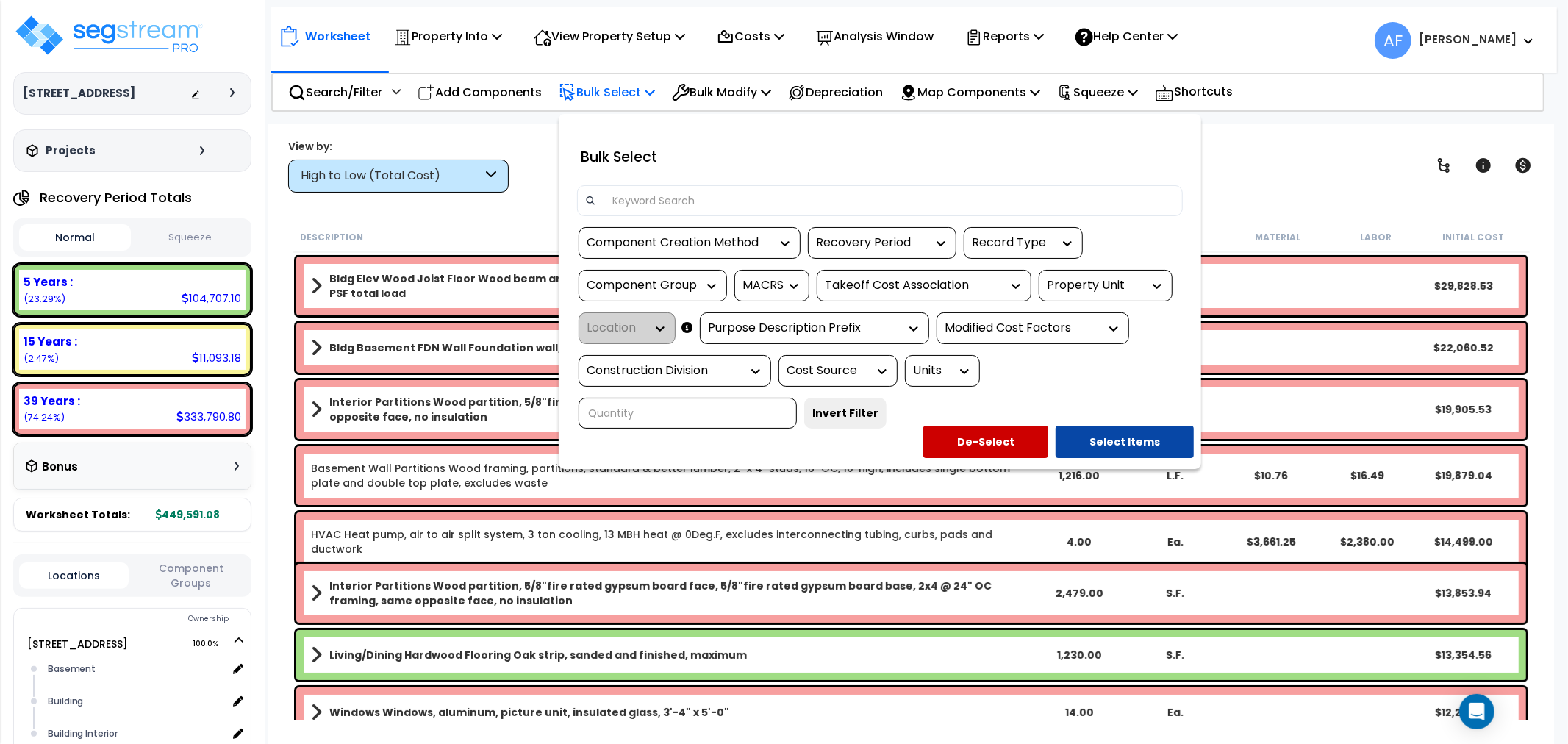
click at [760, 370] on icon at bounding box center [756, 372] width 15 height 15
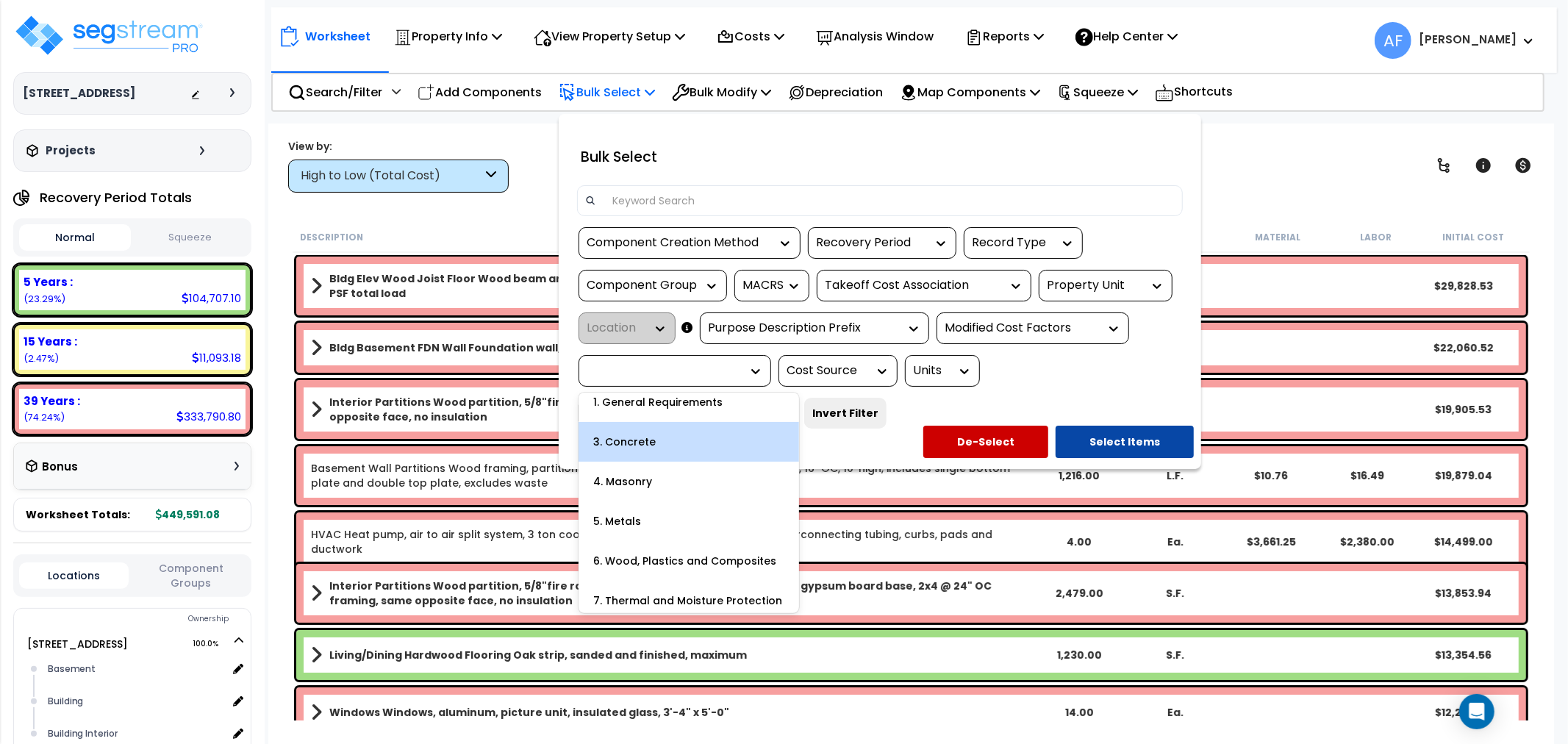
scroll to position [82, 0]
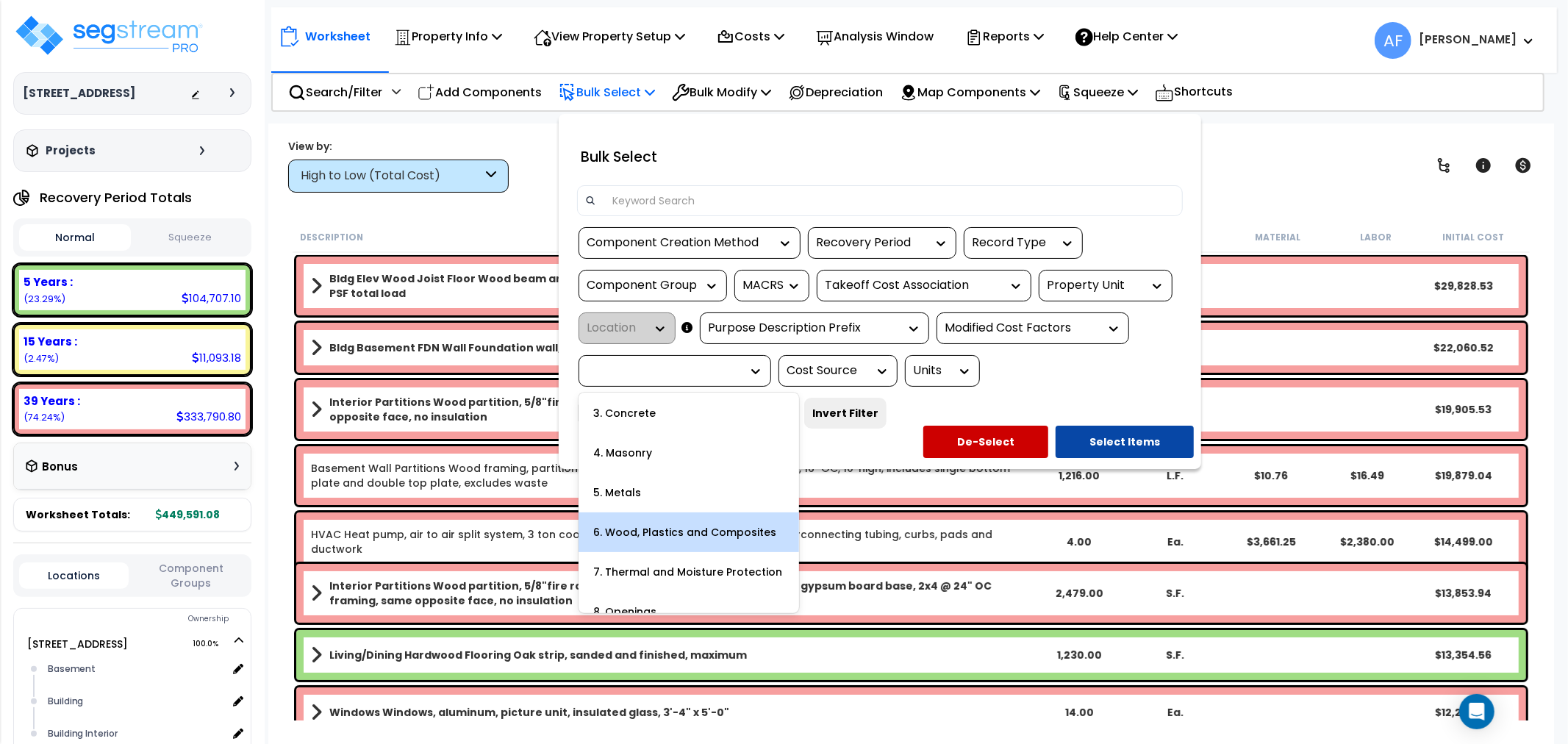
click at [644, 524] on div "6. Wood, Plastics and Composites" at bounding box center [688, 532] width 220 height 40
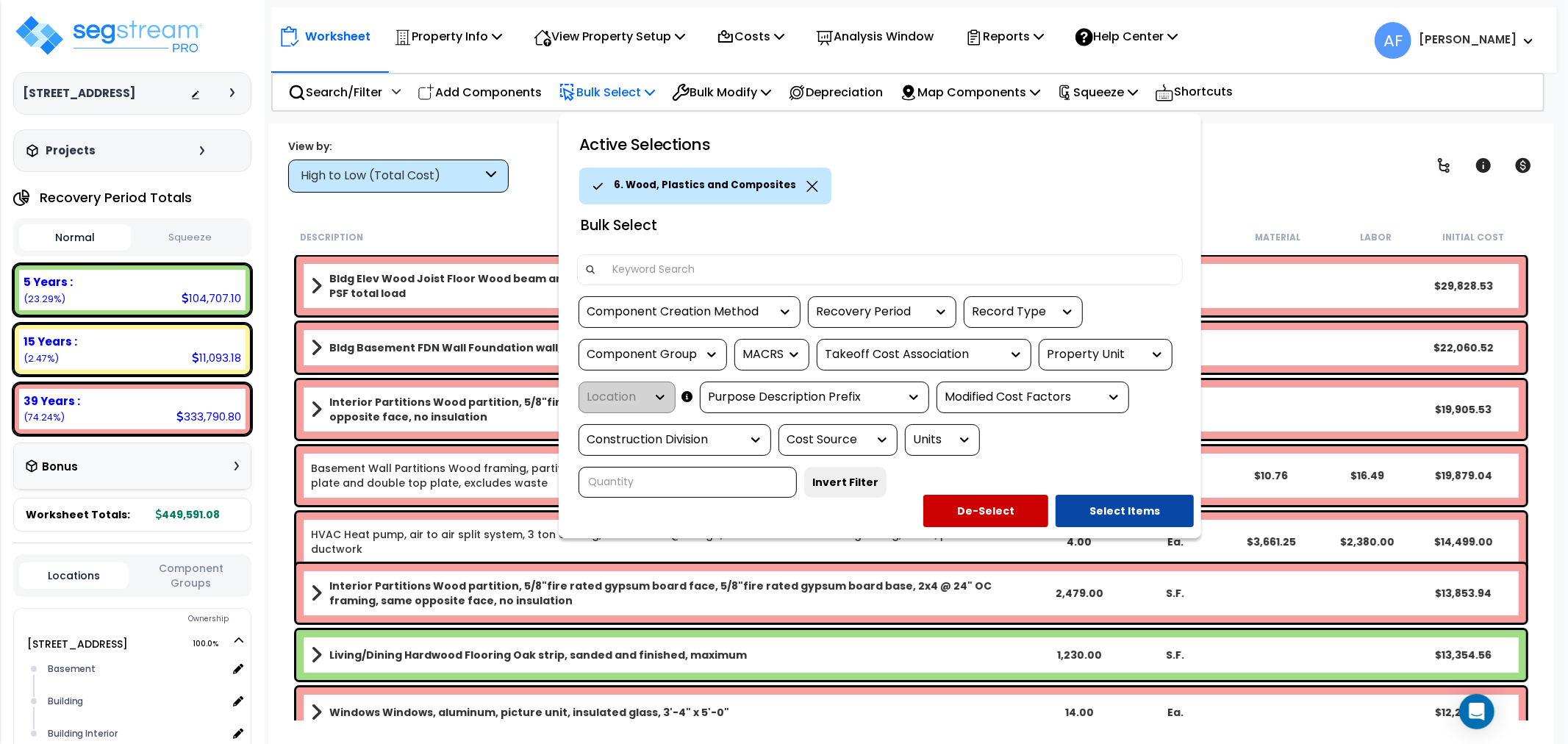
drag, startPoint x: 753, startPoint y: 442, endPoint x: 748, endPoint y: 459, distance: 17.7
click at [754, 442] on icon at bounding box center [756, 440] width 15 height 15
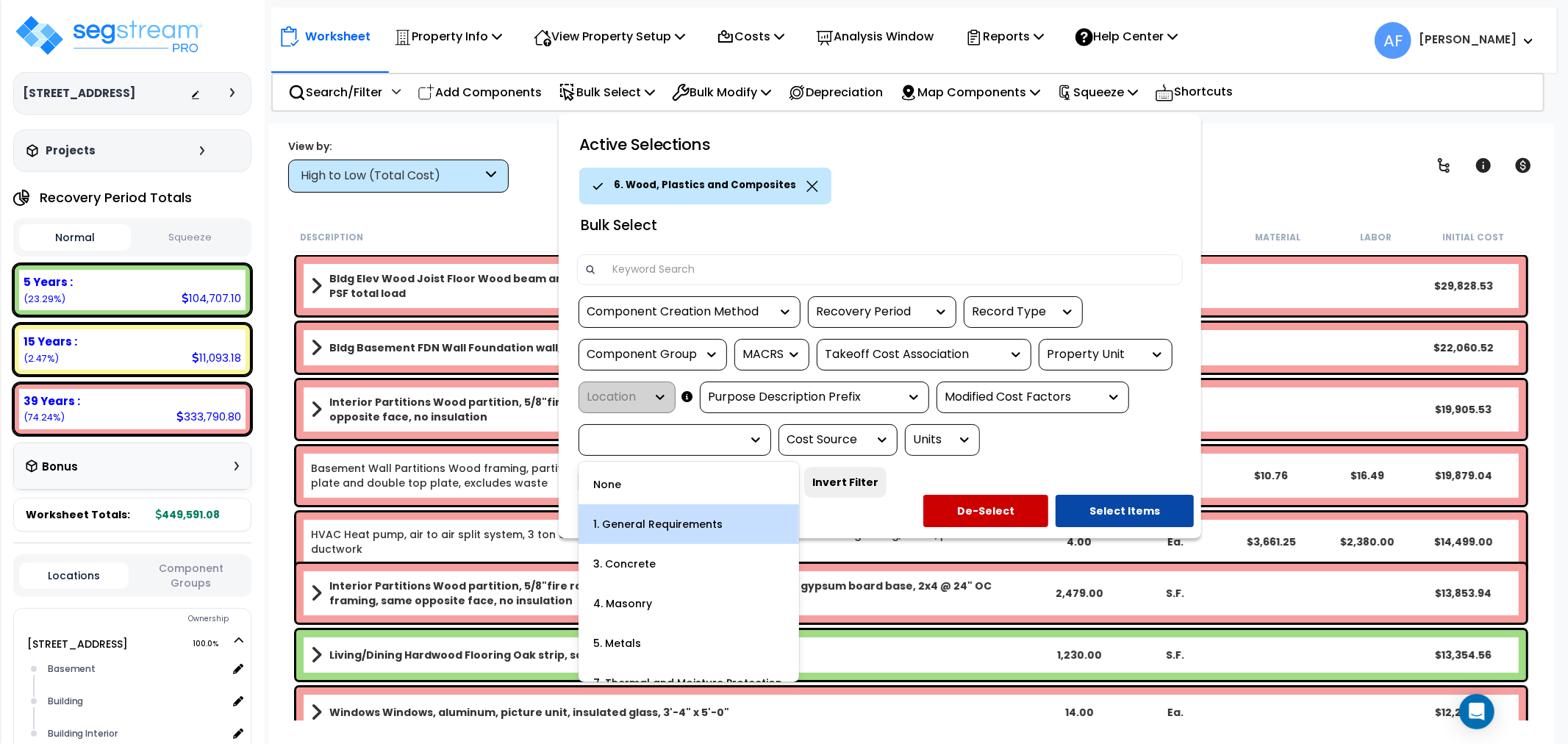
scroll to position [163, 0]
click at [668, 520] on div "7. Thermal and Moisture Protection" at bounding box center [688, 520] width 220 height 40
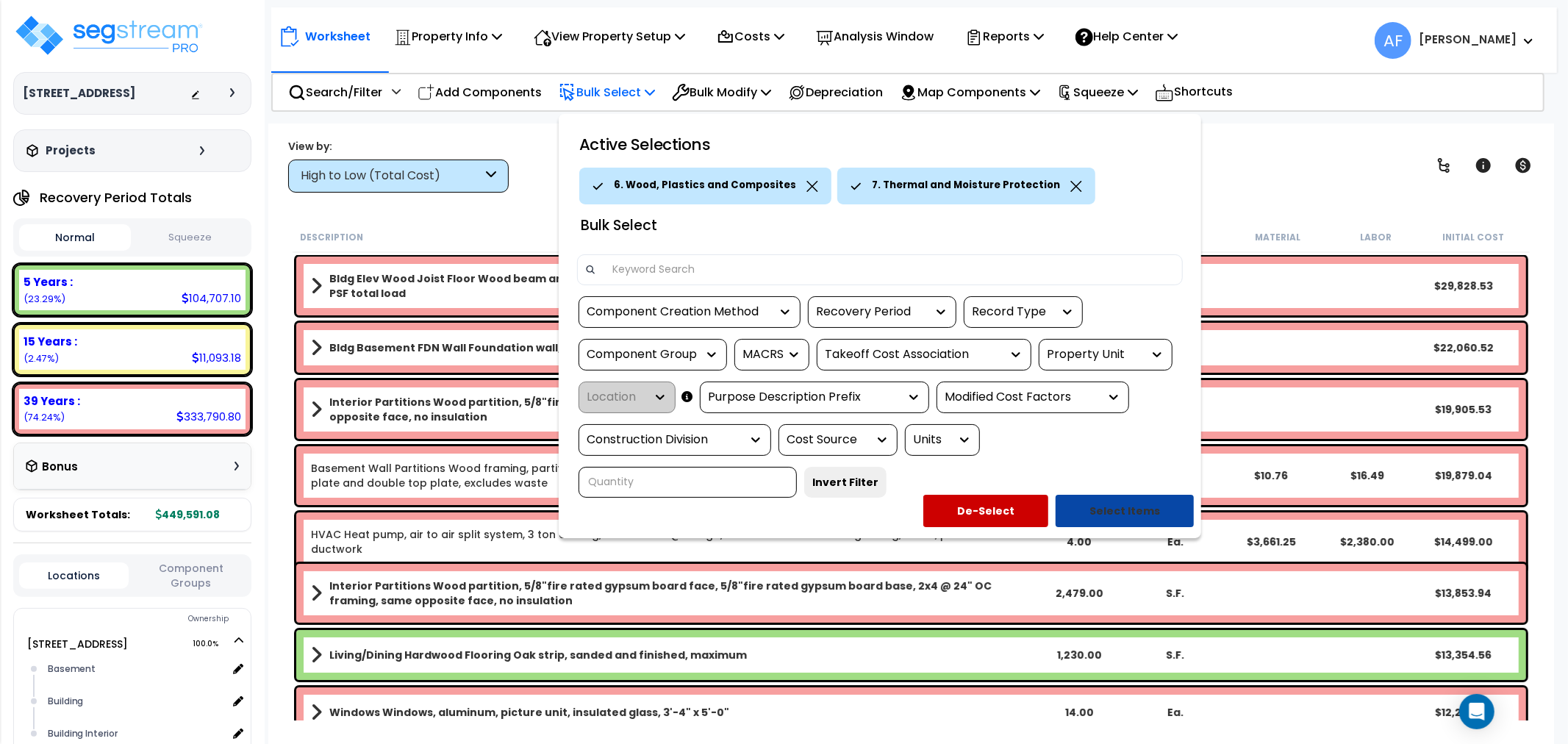
click at [1105, 508] on button "Select Items" at bounding box center [1125, 511] width 138 height 32
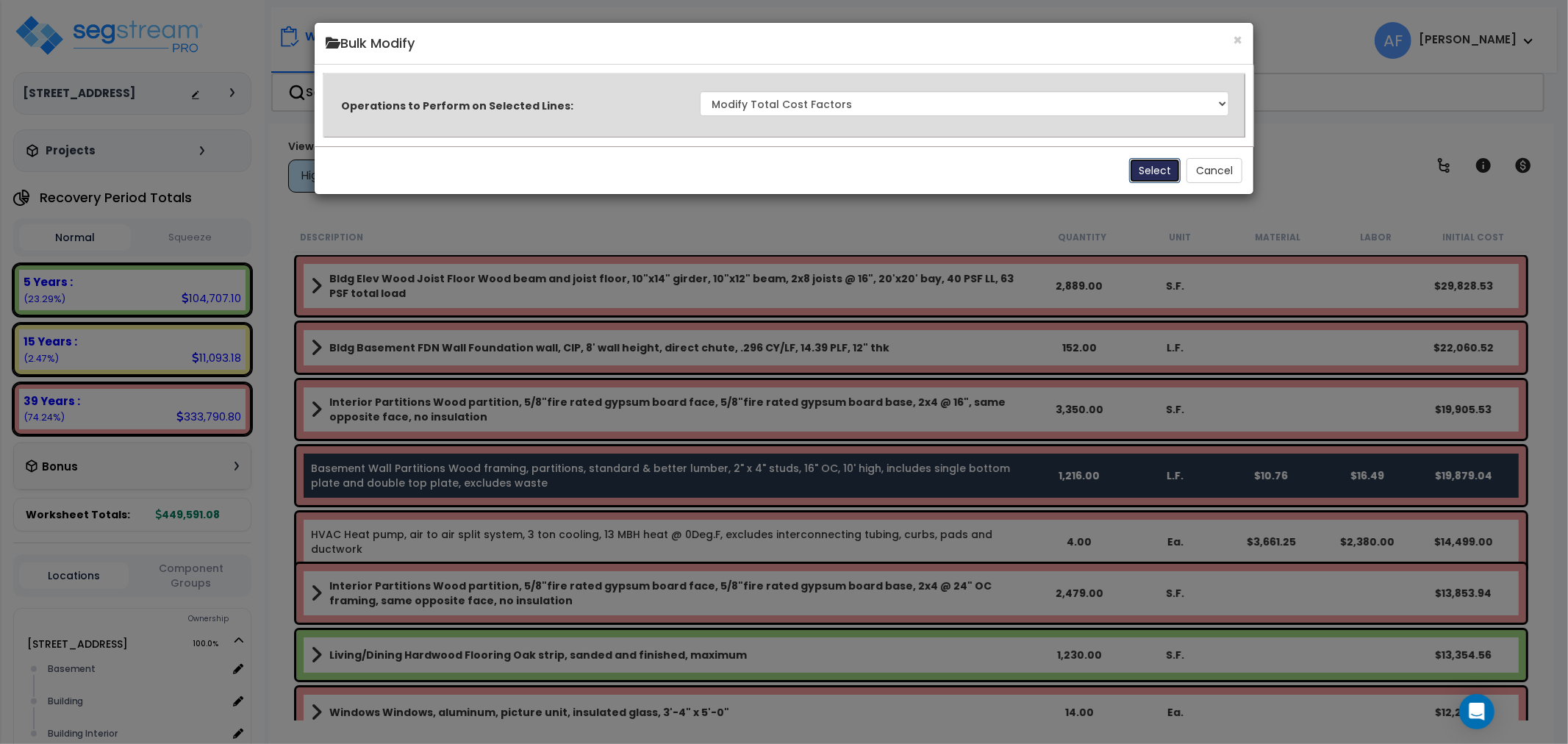
click at [1160, 166] on button "Select" at bounding box center [1155, 170] width 51 height 25
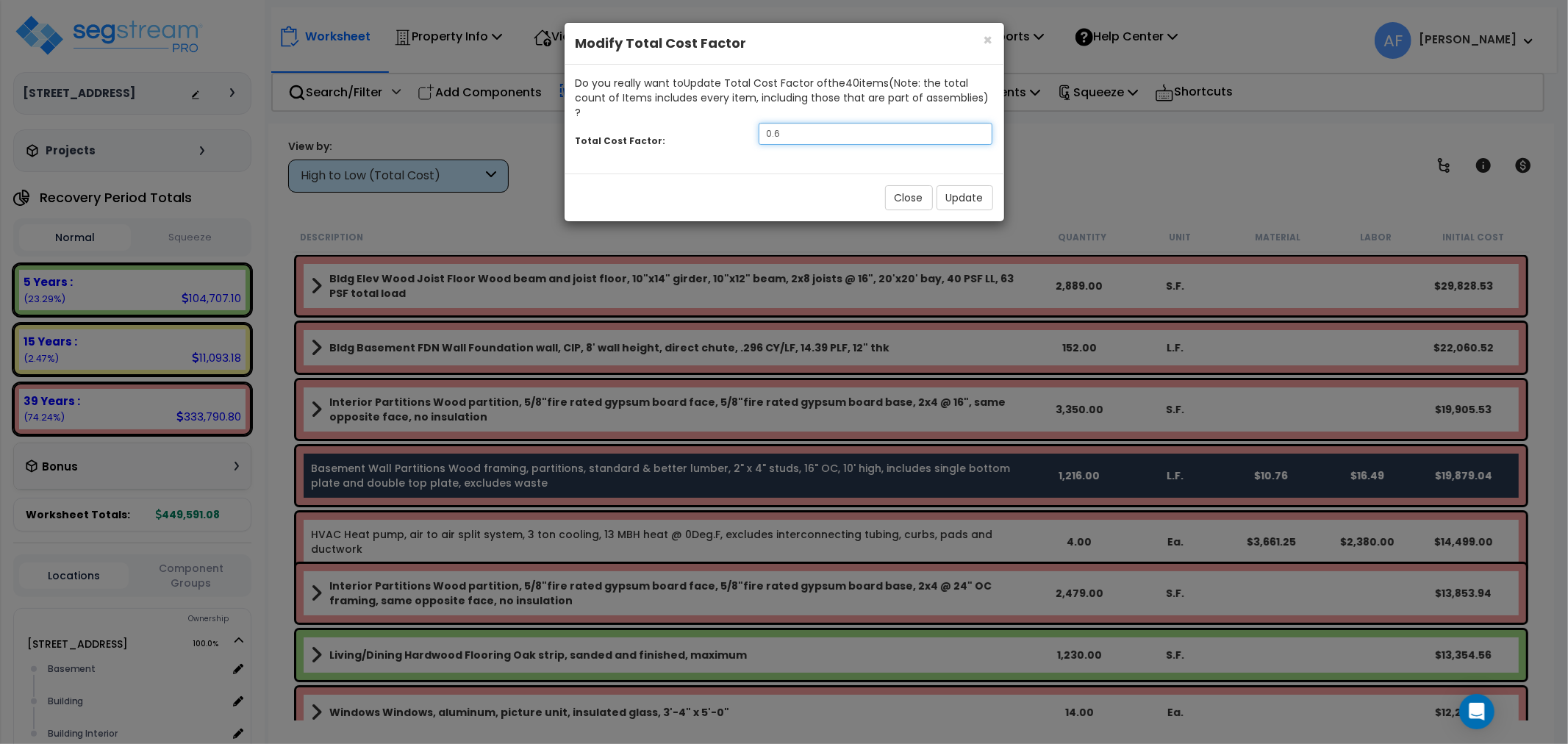
click at [802, 123] on input "0.6" at bounding box center [876, 133] width 235 height 22
type input "0.58"
click at [971, 185] on button "Update" at bounding box center [965, 197] width 56 height 25
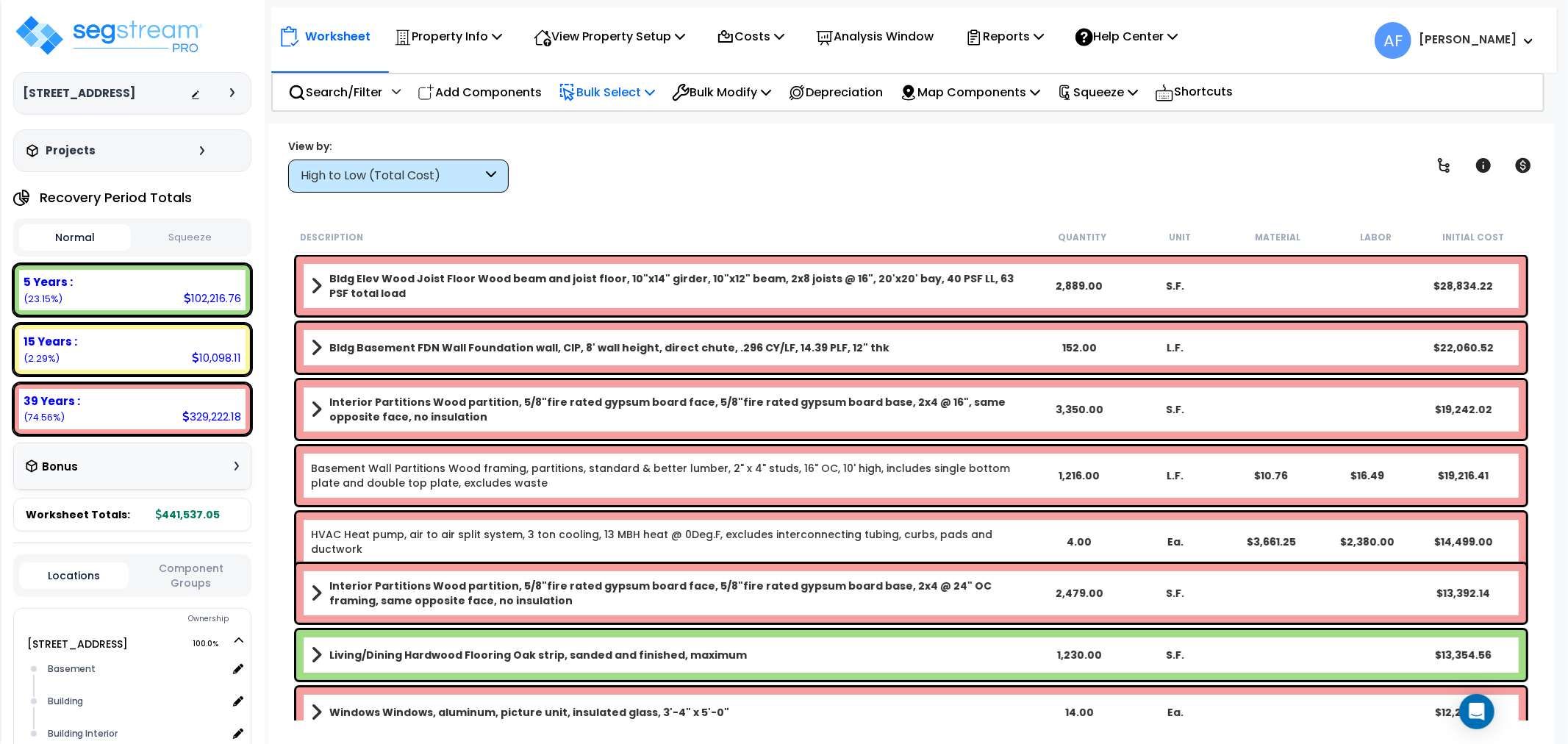
click at [680, 202] on div "Worksheet Property Info Property Setup Add Property Unit Template property Clon…" at bounding box center [911, 495] width 1286 height 744
click at [158, 41] on img at bounding box center [109, 35] width 191 height 44
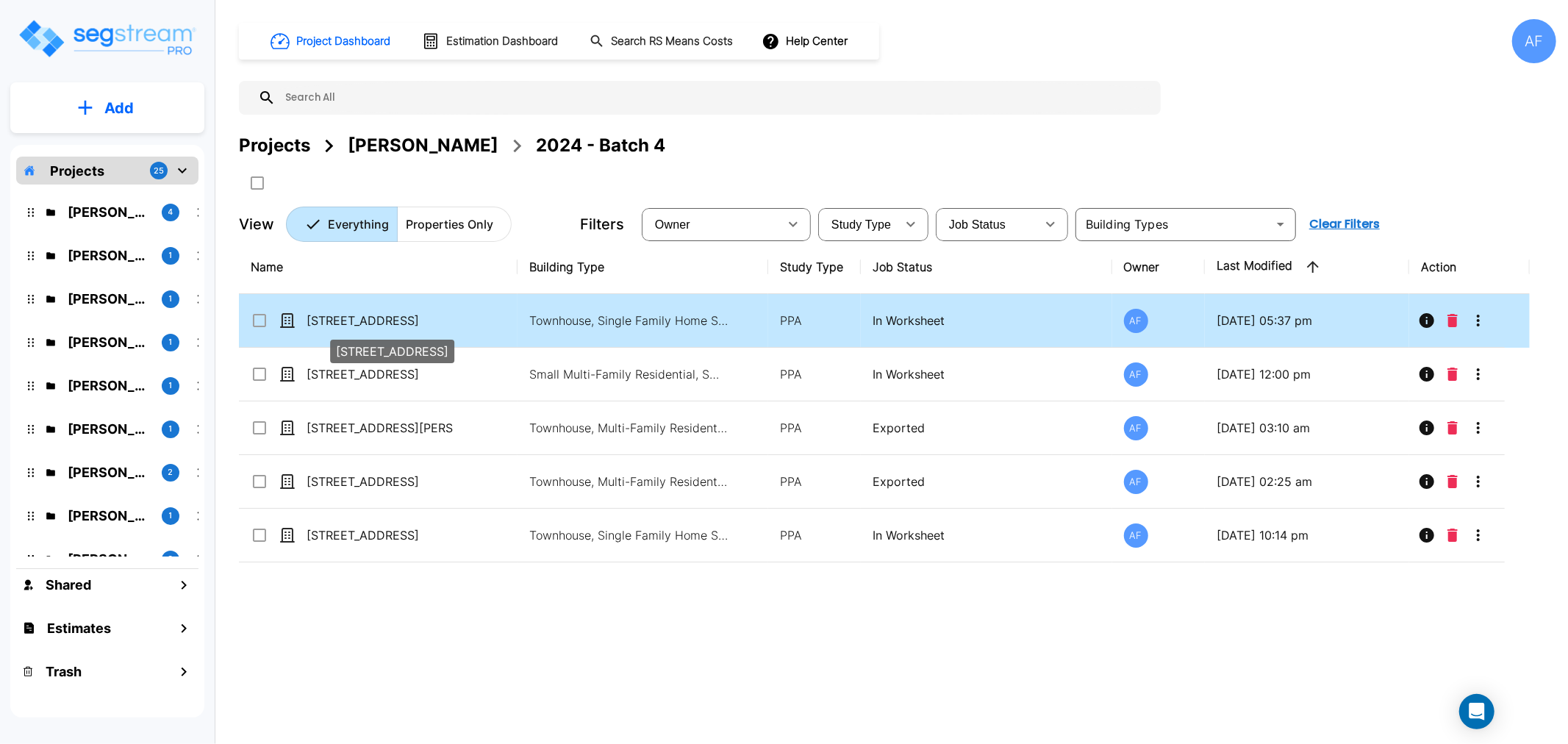
click at [321, 317] on p "[STREET_ADDRESS]" at bounding box center [381, 320] width 147 height 17
checkbox input "true"
click at [321, 317] on p "[STREET_ADDRESS]" at bounding box center [381, 320] width 147 height 17
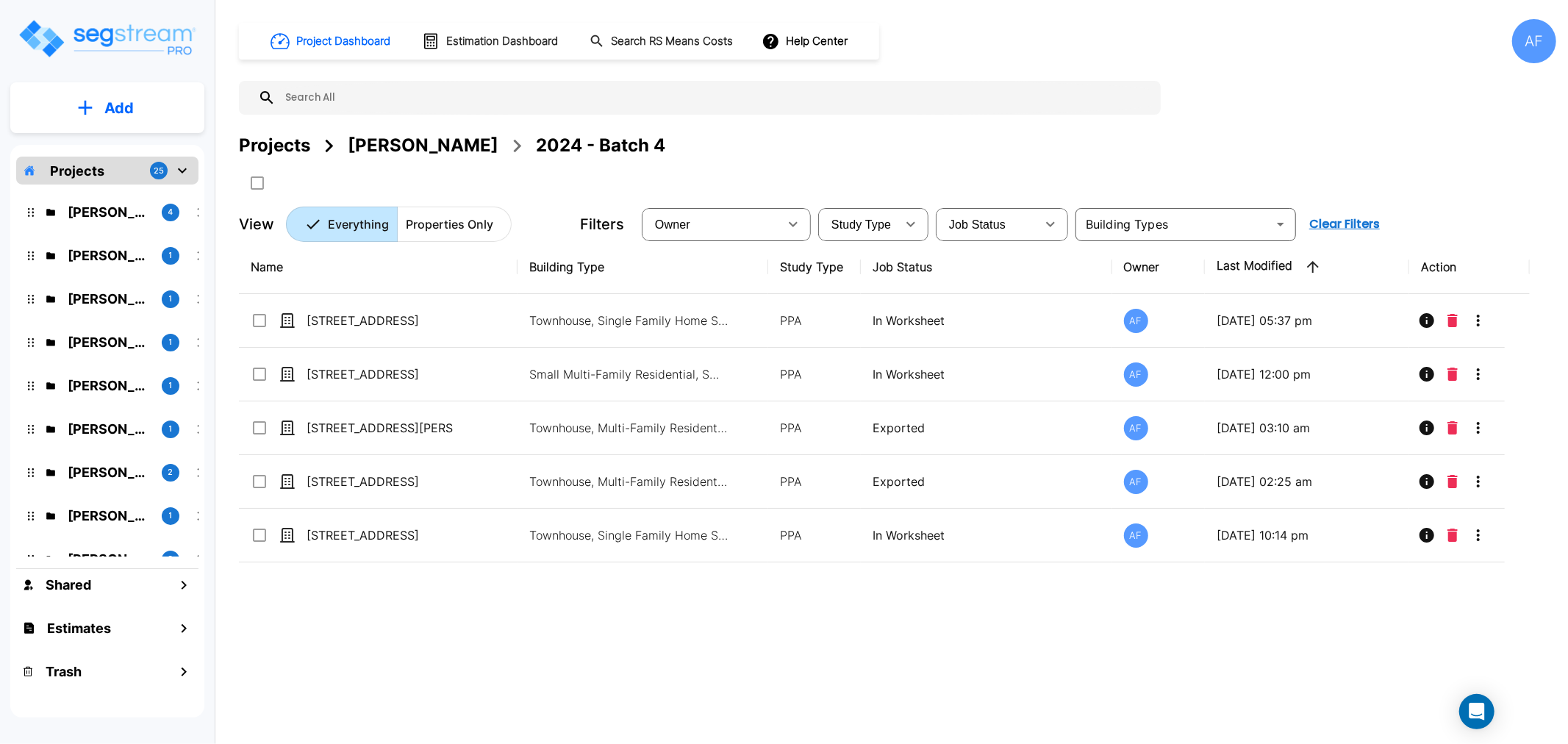
click at [1539, 38] on div "AF" at bounding box center [1534, 41] width 44 height 44
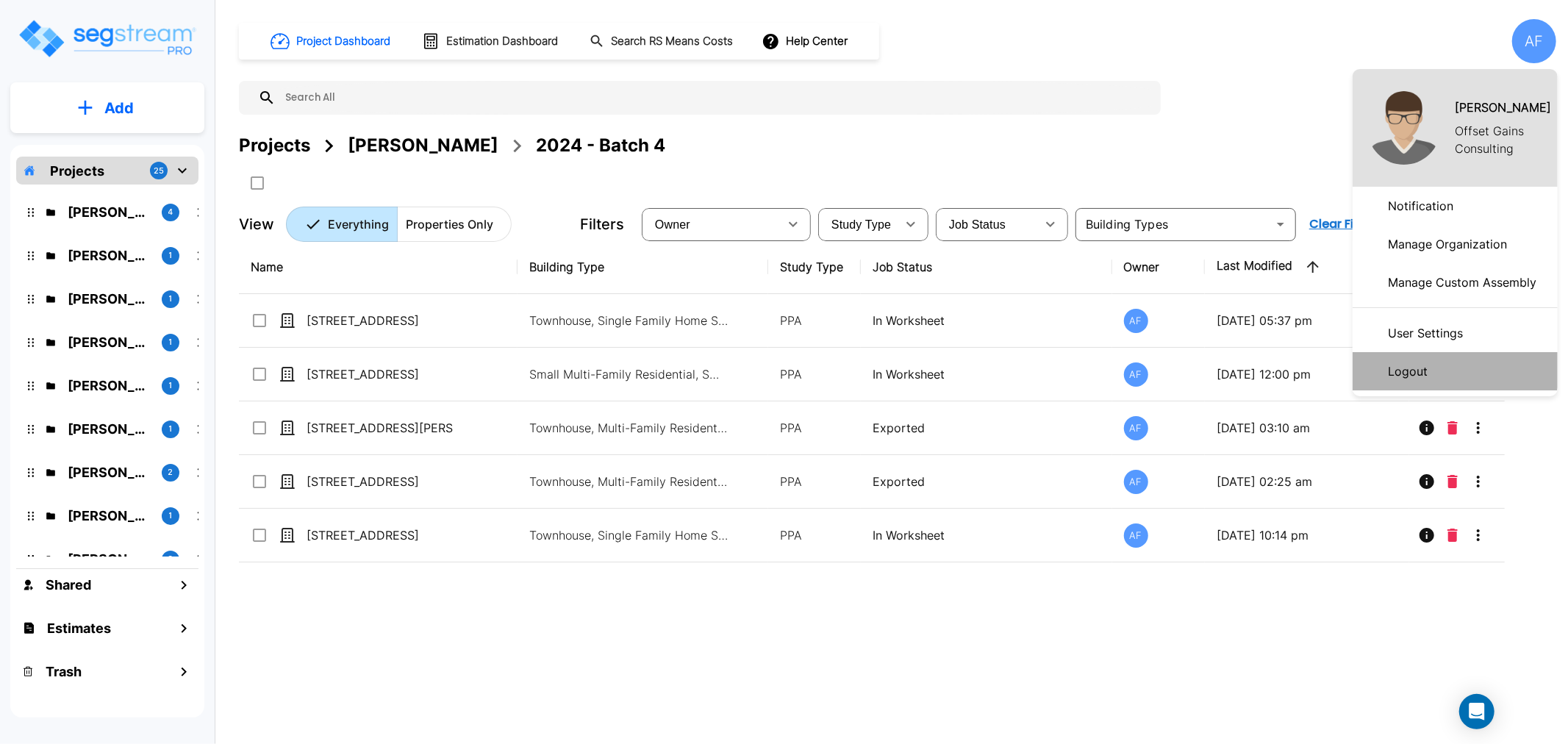
click at [1417, 369] on p "Logout" at bounding box center [1408, 371] width 51 height 29
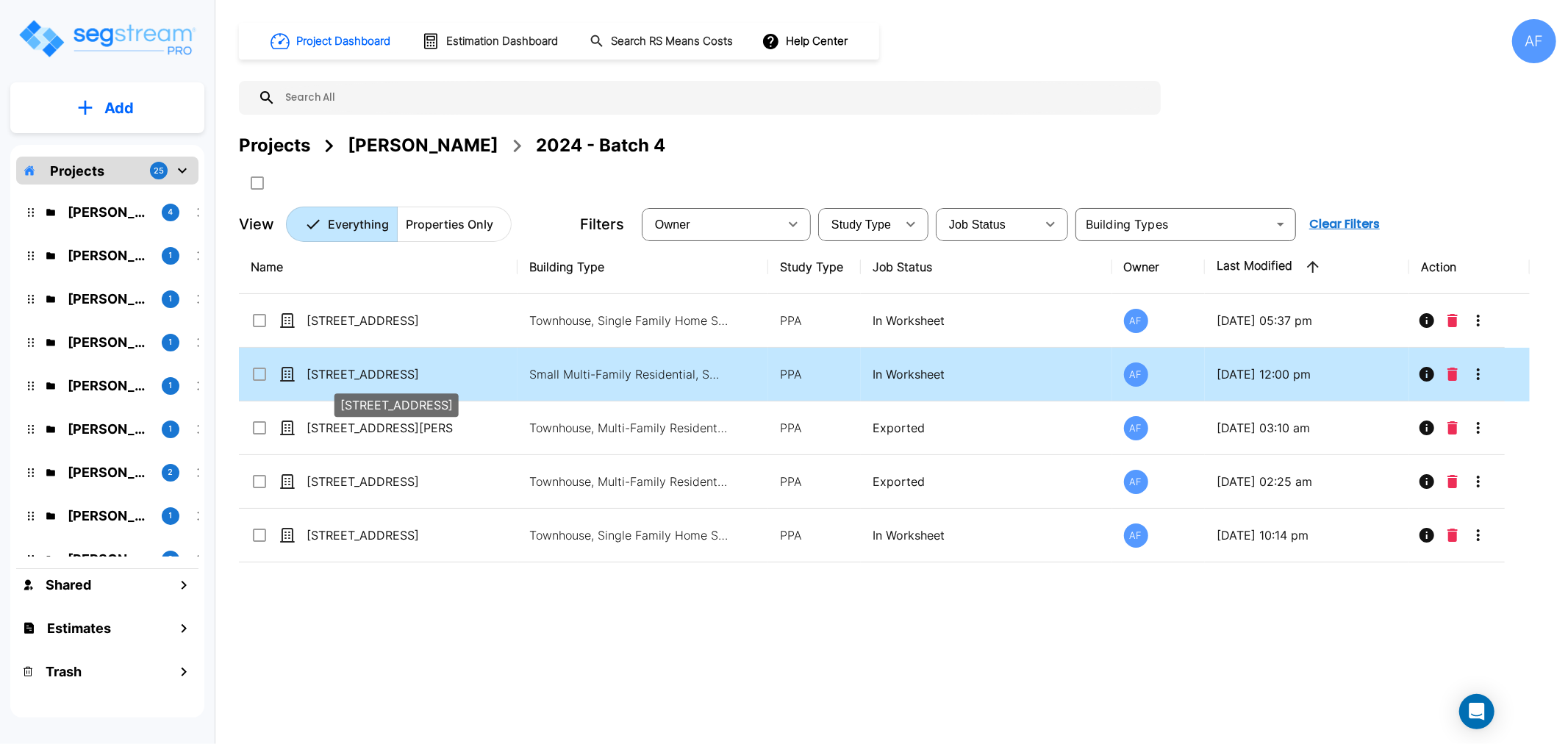
click at [340, 374] on p "[STREET_ADDRESS]" at bounding box center [381, 374] width 147 height 17
checkbox input "true"
click at [340, 374] on p "[STREET_ADDRESS]" at bounding box center [381, 374] width 147 height 17
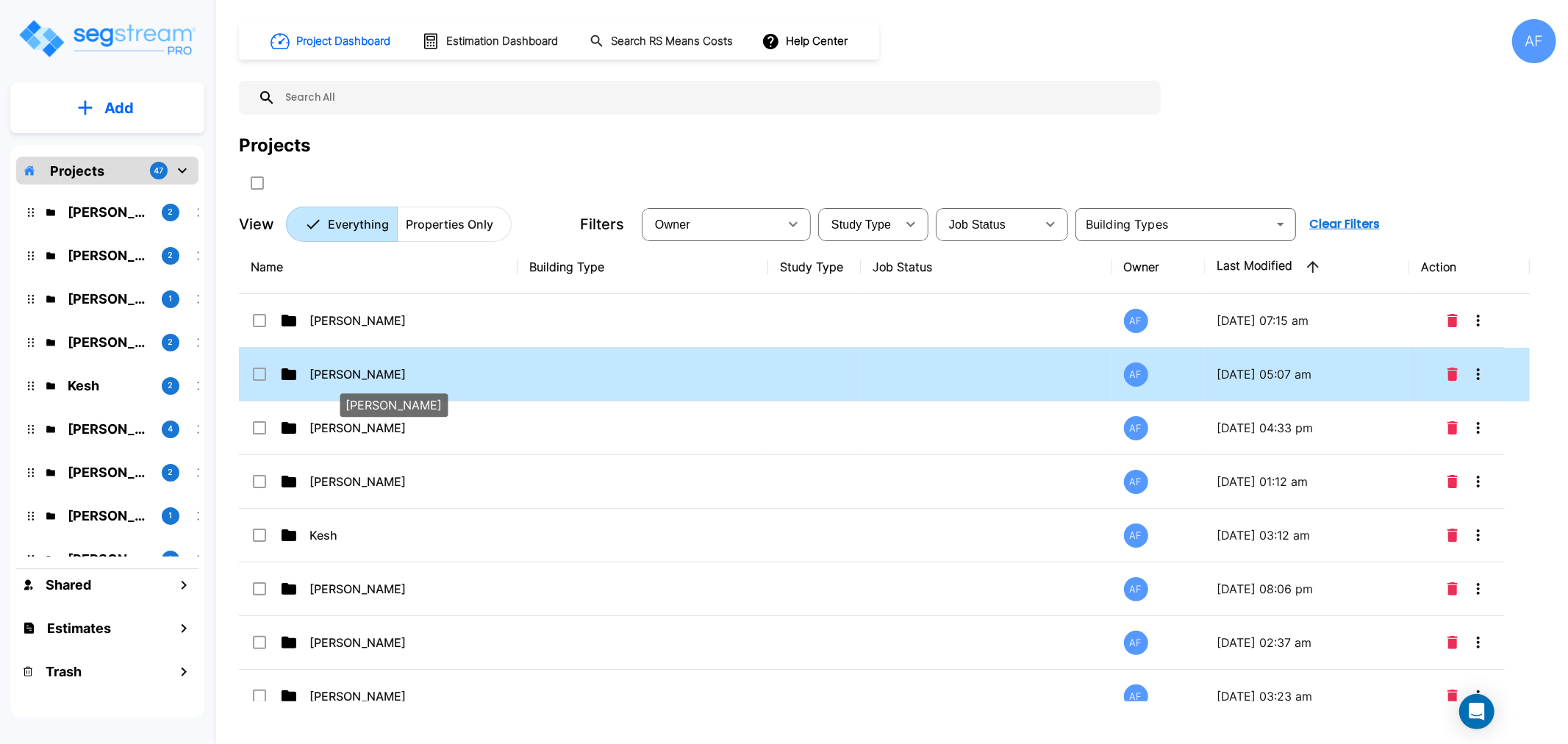
click at [320, 374] on p "Barry Donath" at bounding box center [384, 374] width 147 height 17
click at [321, 374] on p "Barry Donath" at bounding box center [384, 374] width 147 height 17
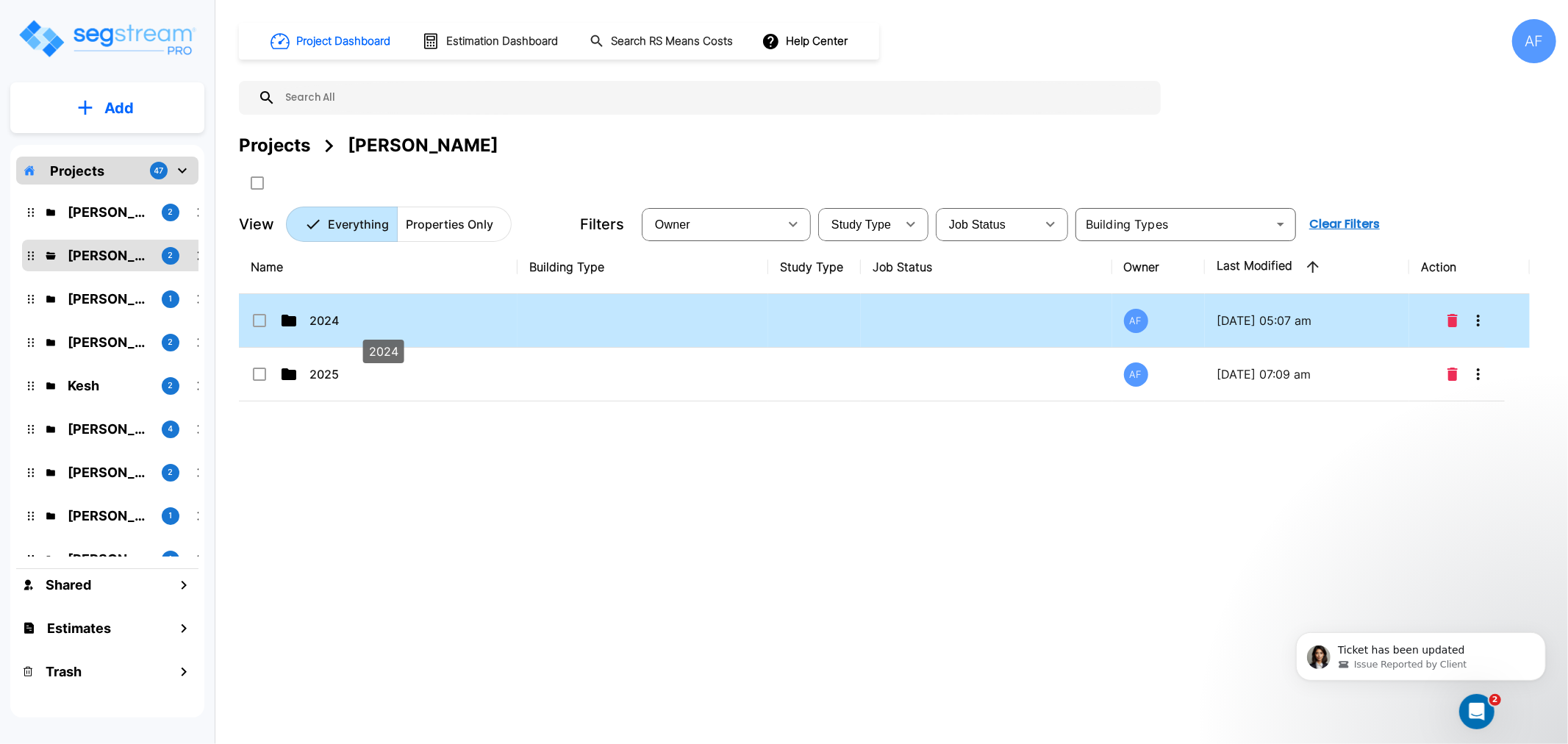
click at [318, 325] on p "2024" at bounding box center [384, 320] width 147 height 17
checkbox input "true"
click at [318, 325] on p "2024" at bounding box center [384, 320] width 147 height 17
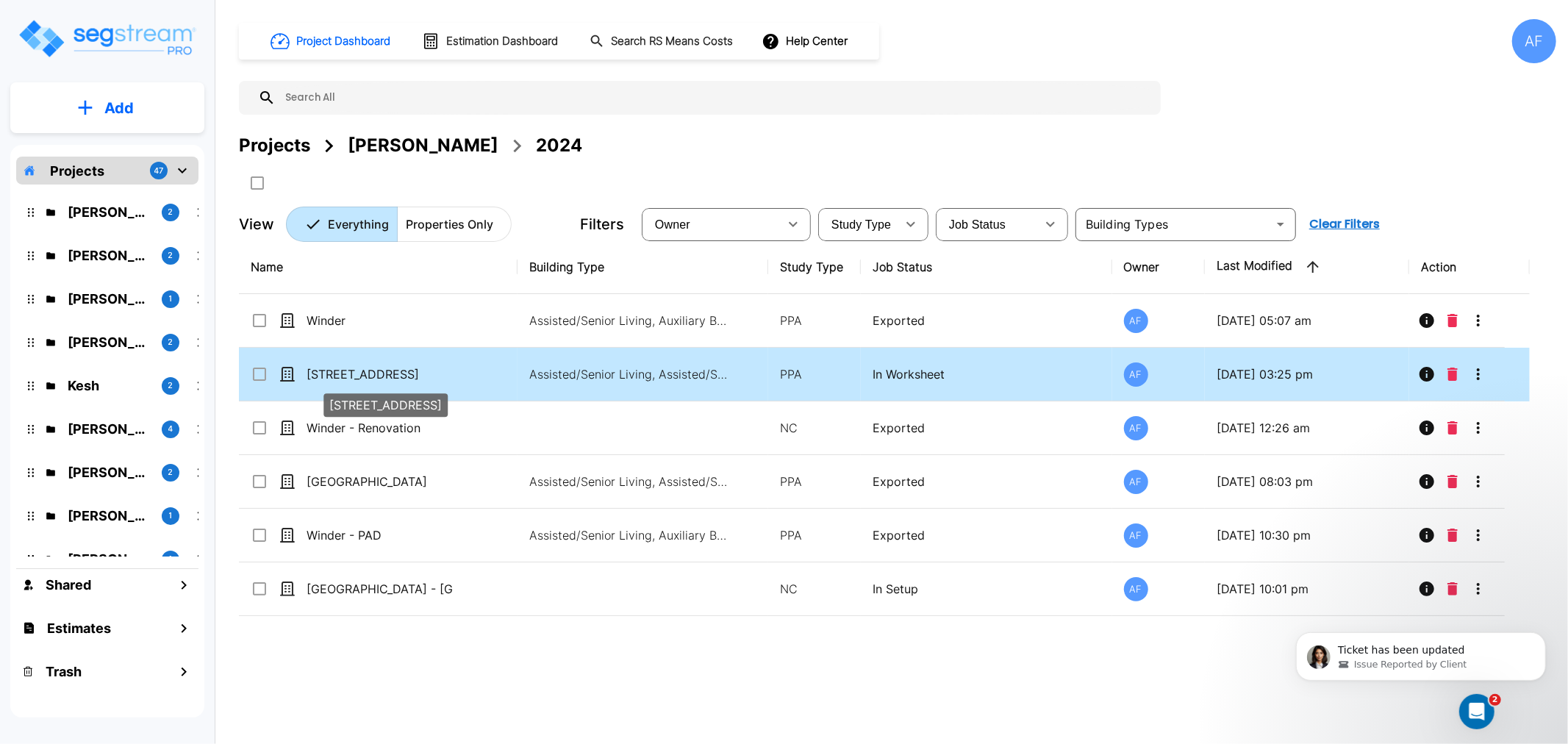
click at [340, 371] on p "[STREET_ADDRESS]" at bounding box center [381, 374] width 147 height 17
checkbox input "true"
click at [340, 371] on p "[STREET_ADDRESS]" at bounding box center [381, 374] width 147 height 17
